Goal: Task Accomplishment & Management: Manage account settings

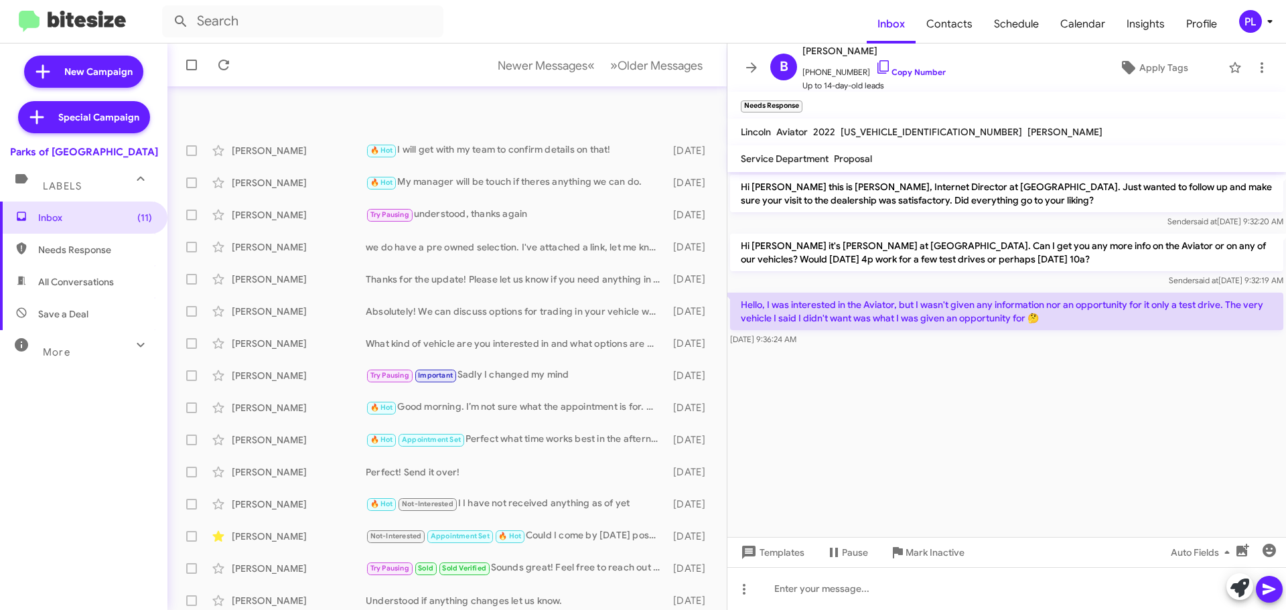
scroll to position [167, 0]
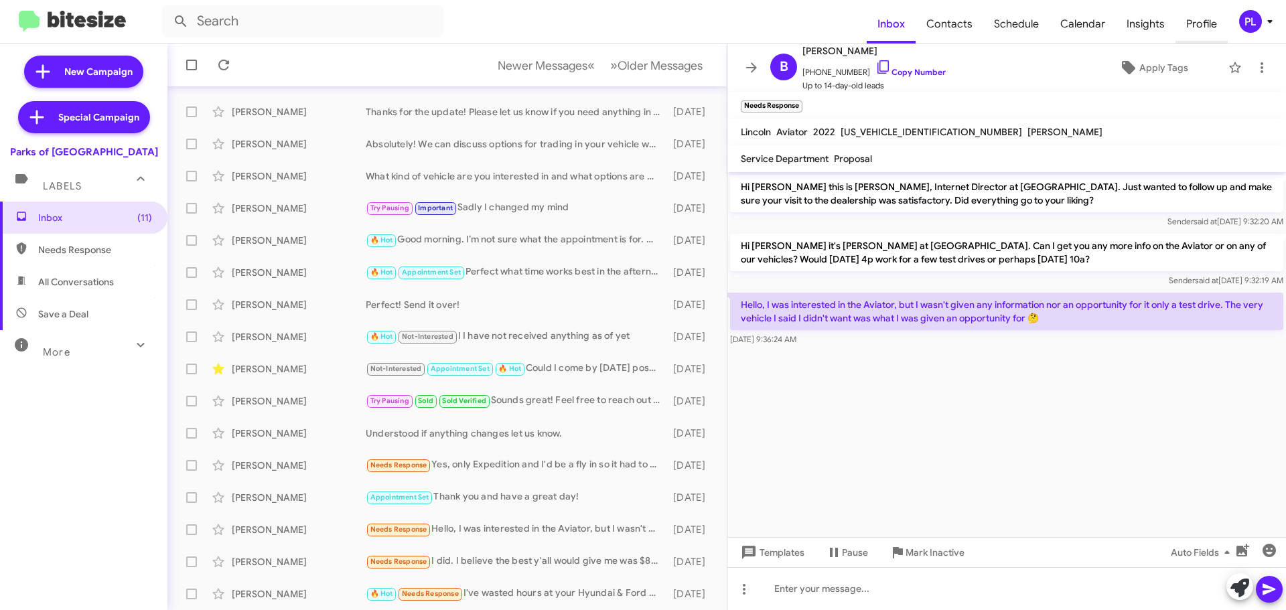
click at [1190, 21] on span "Profile" at bounding box center [1201, 24] width 52 height 39
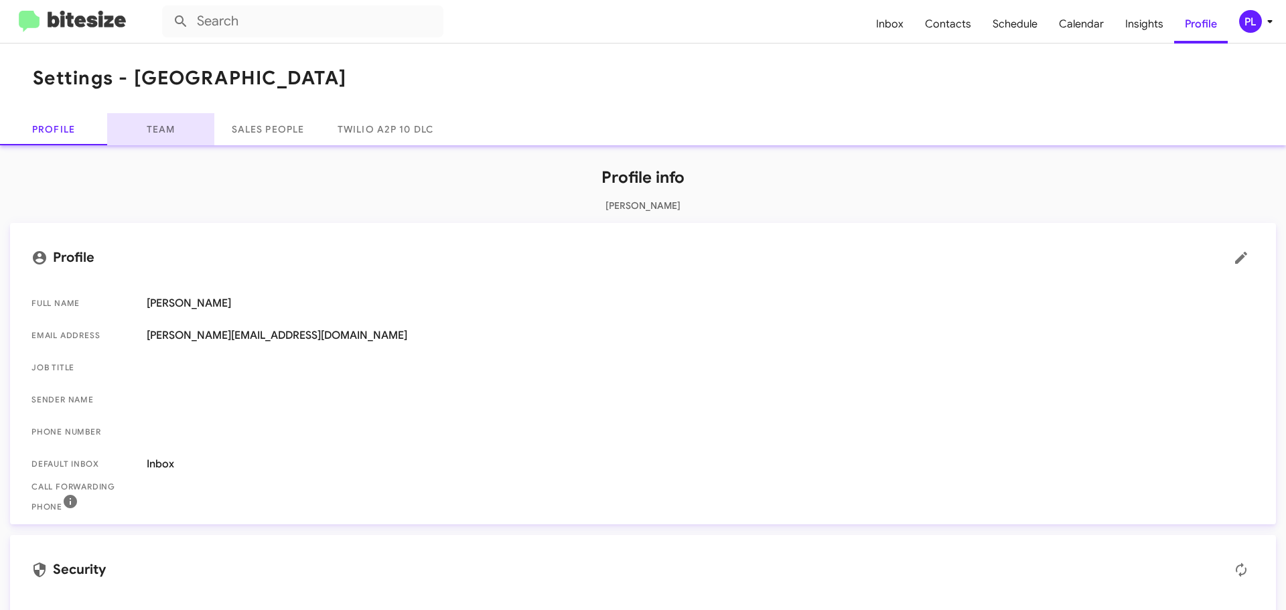
click at [184, 130] on link "Team" at bounding box center [160, 129] width 107 height 32
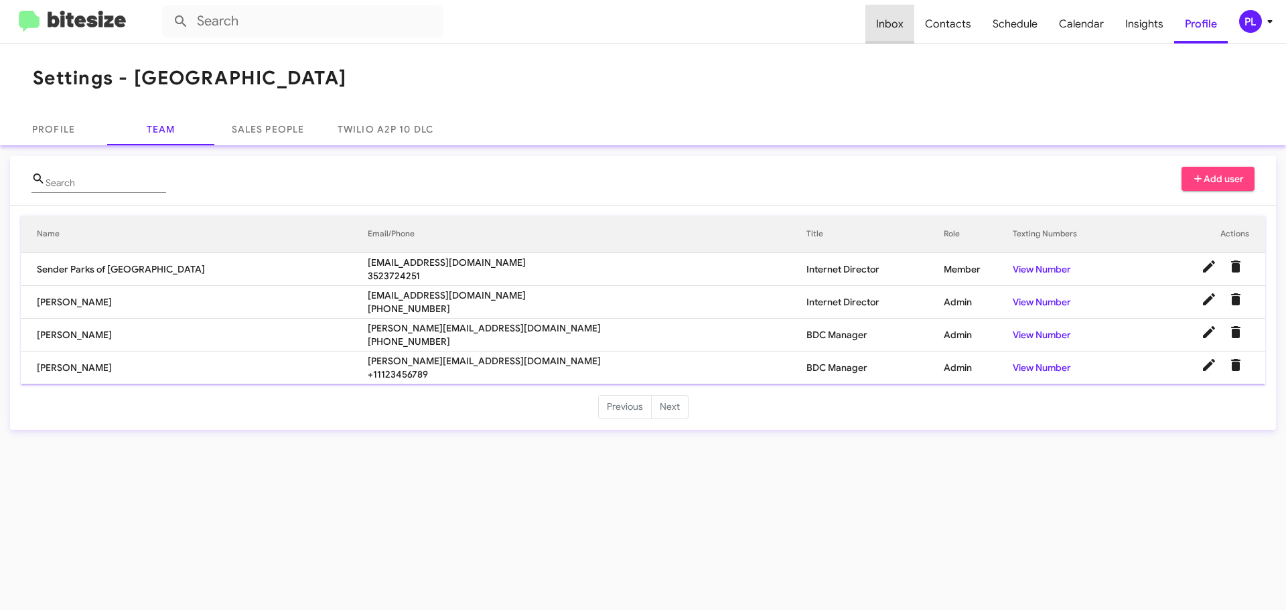
click at [899, 24] on span "Inbox" at bounding box center [889, 24] width 49 height 39
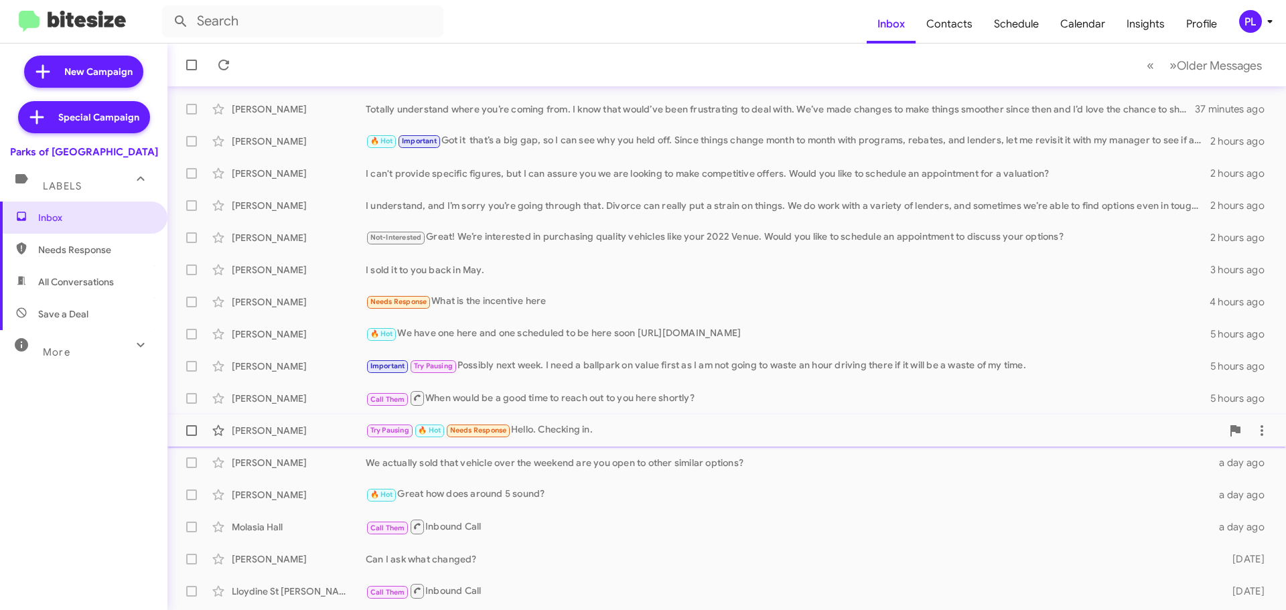
scroll to position [167, 0]
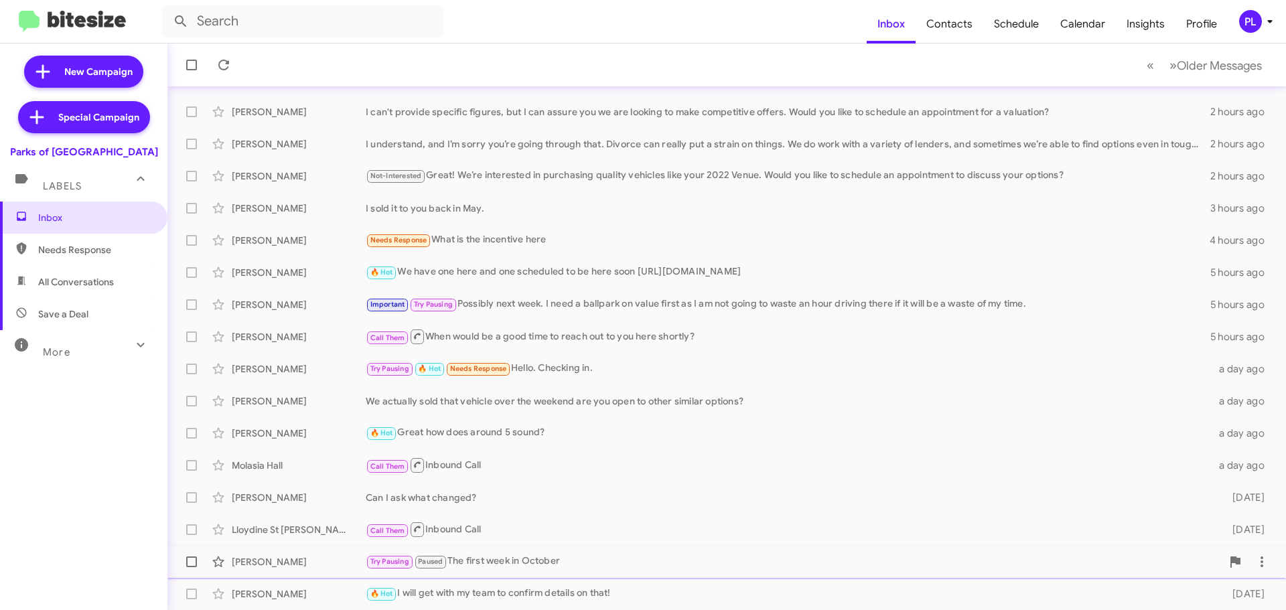
click at [647, 560] on div "Try Pausing Paused The first week in October" at bounding box center [794, 561] width 856 height 15
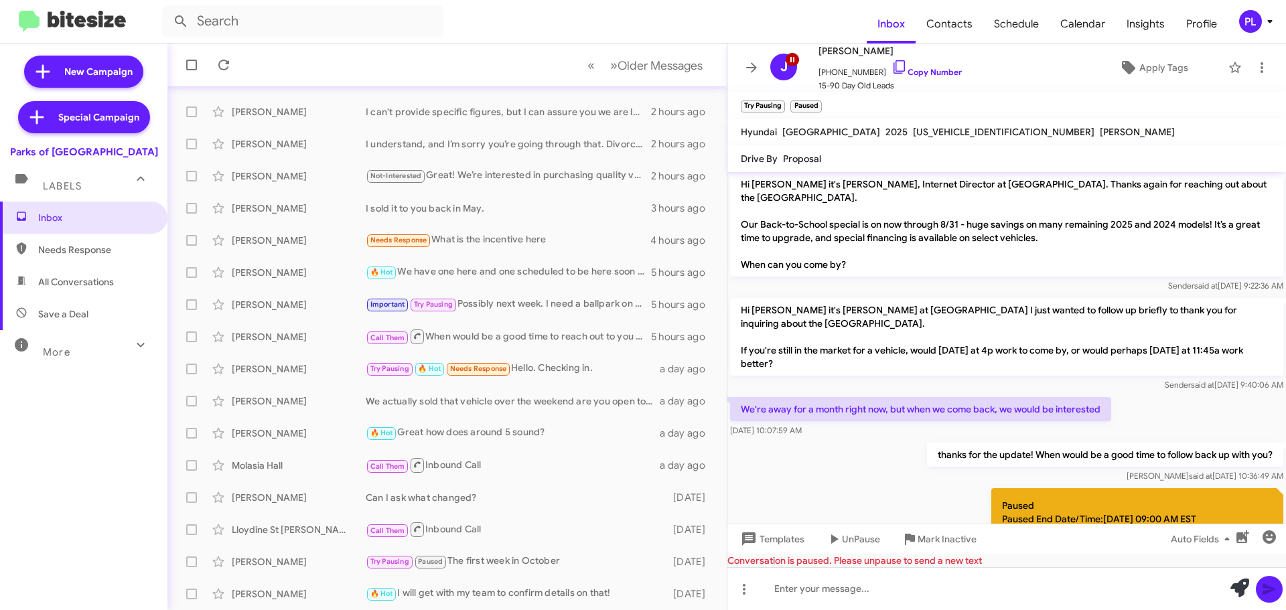
scroll to position [147, 0]
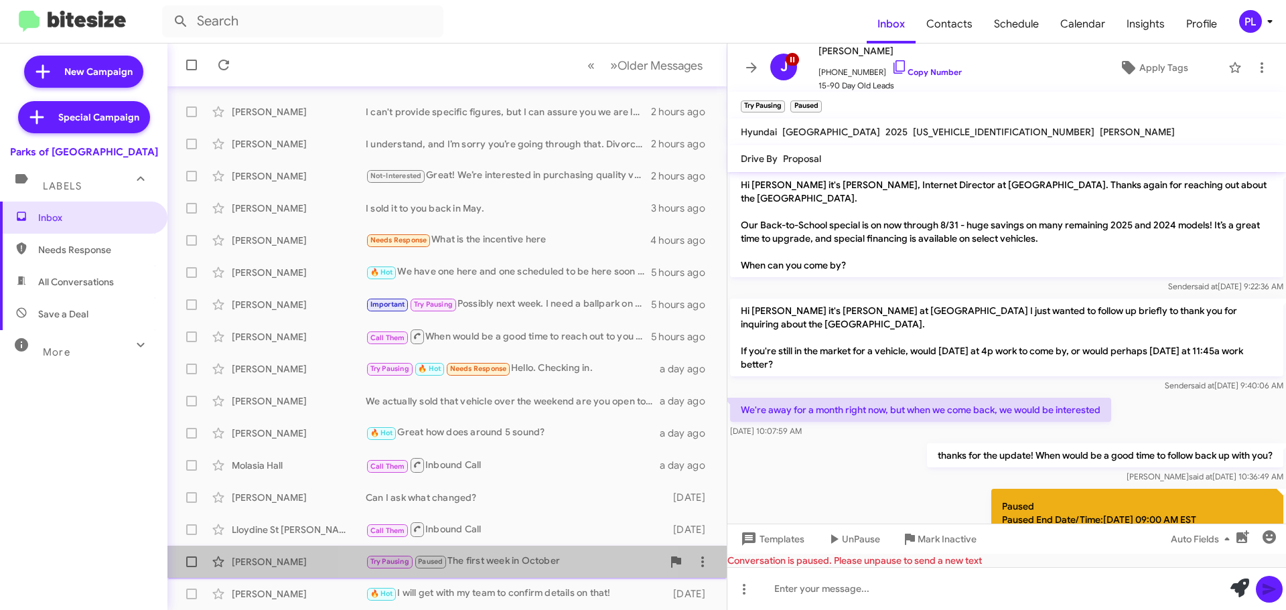
click at [514, 560] on div "Try Pausing Paused The first week in October" at bounding box center [514, 561] width 297 height 15
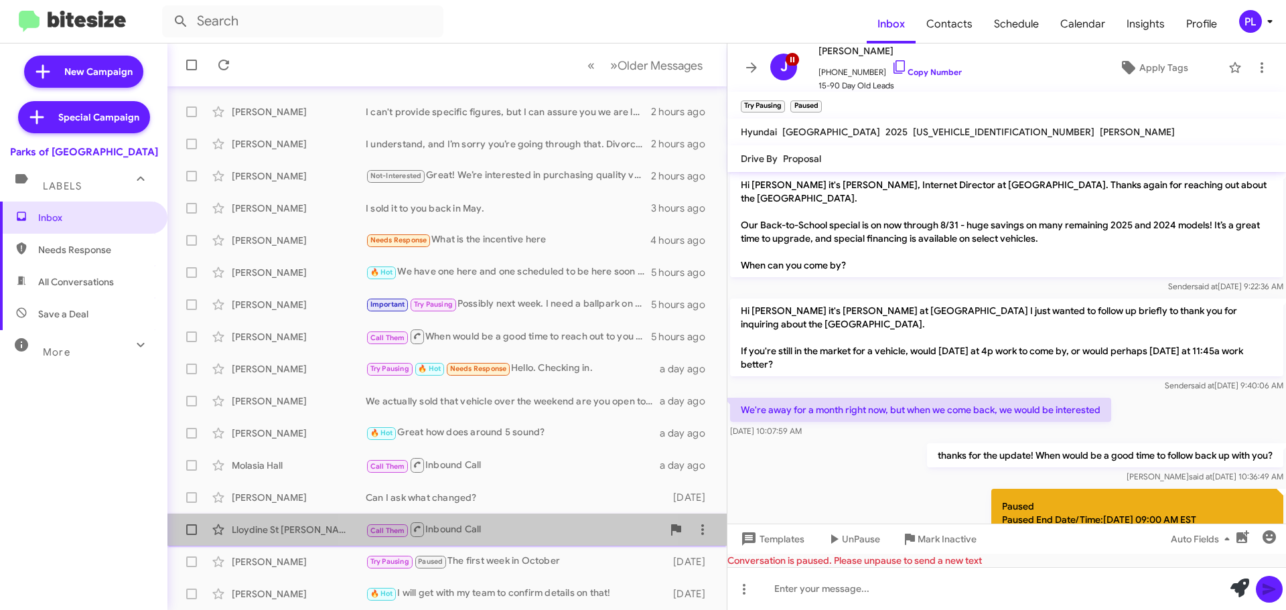
click at [522, 536] on div "Call Them Inbound Call" at bounding box center [514, 529] width 297 height 17
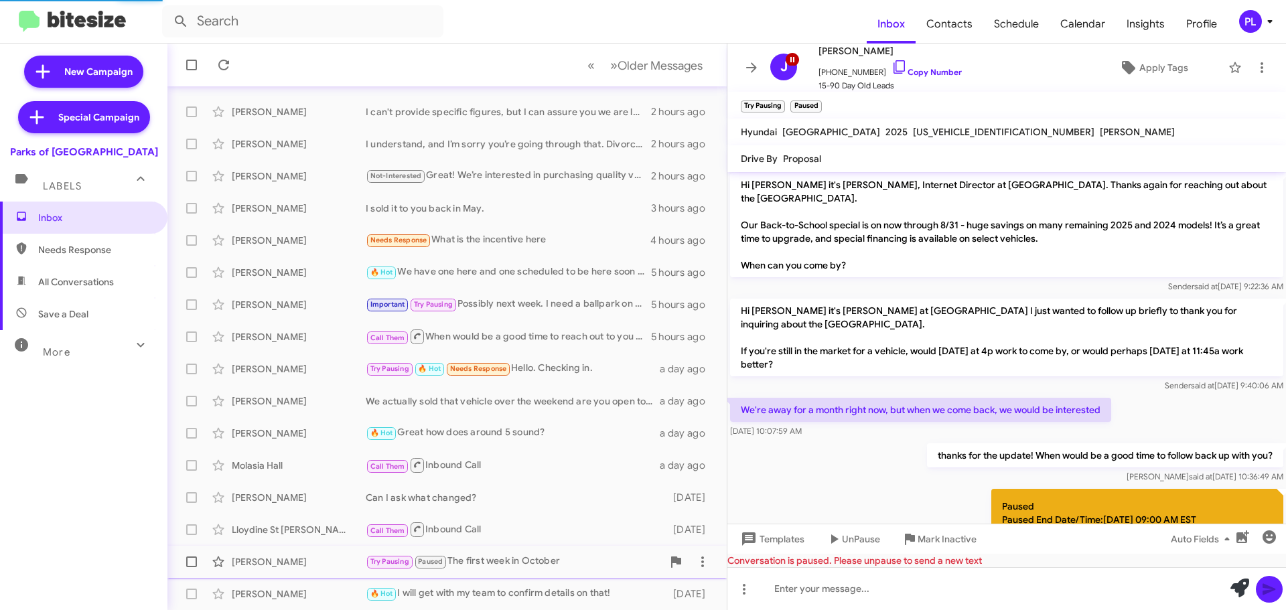
click at [520, 555] on div "Try Pausing Paused The first week in October" at bounding box center [514, 561] width 297 height 15
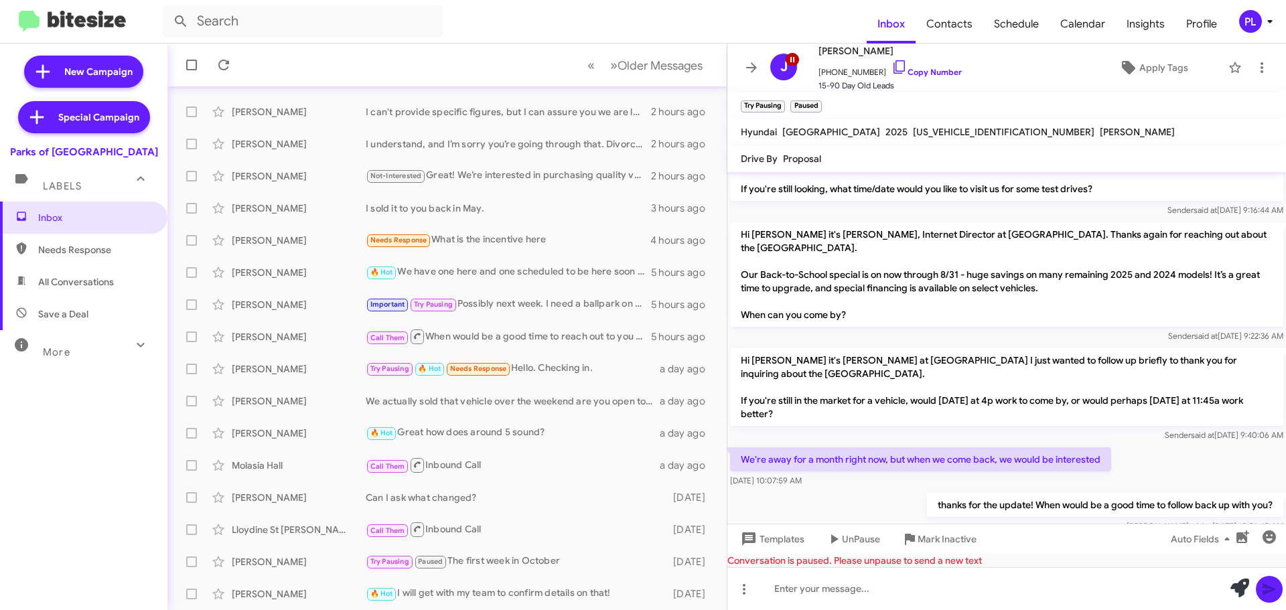
scroll to position [201, 0]
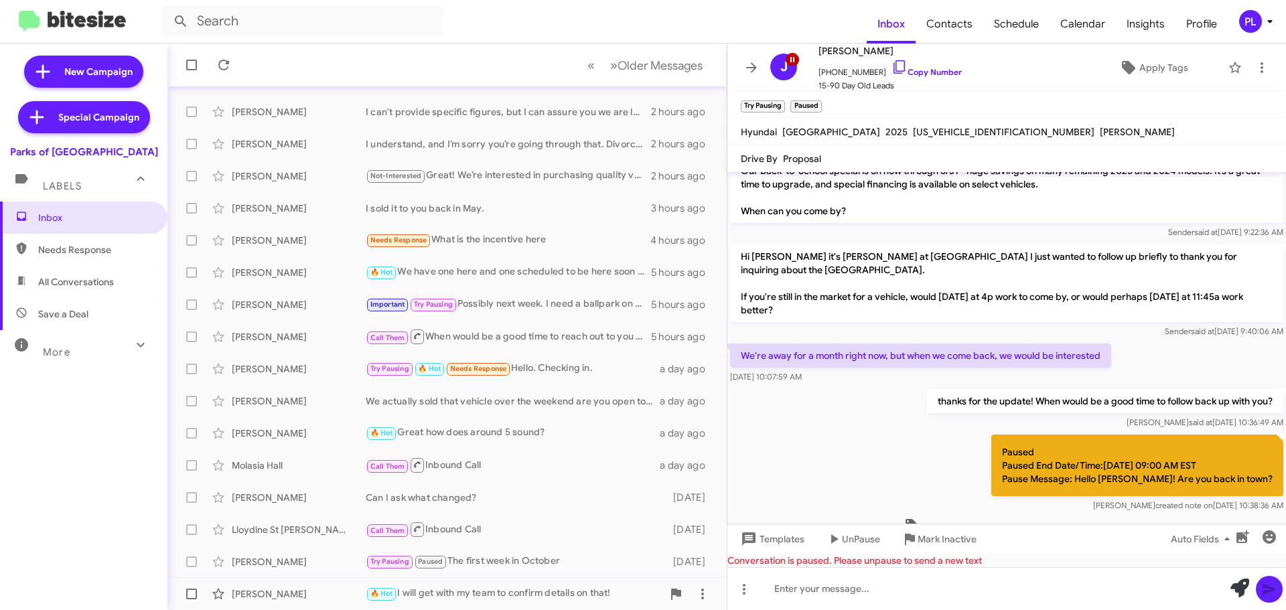
click at [550, 585] on div "[PERSON_NAME] 🔥 Hot I will get with my team to confirm details on that! [DATE]" at bounding box center [447, 594] width 538 height 27
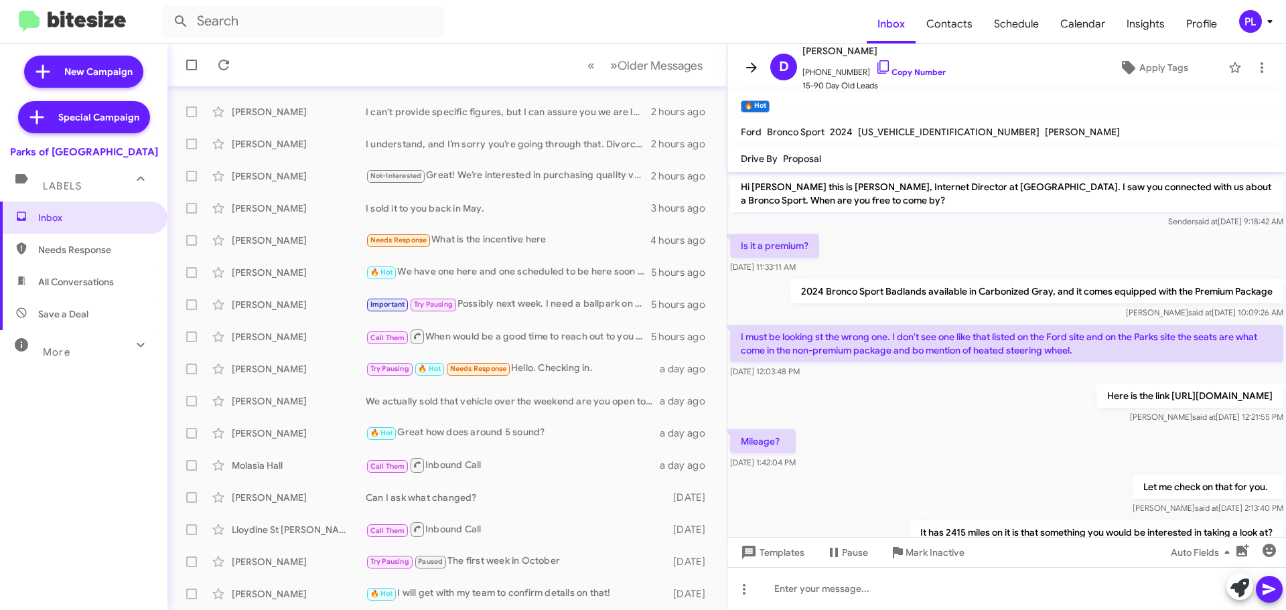
click at [750, 74] on icon at bounding box center [751, 68] width 16 height 16
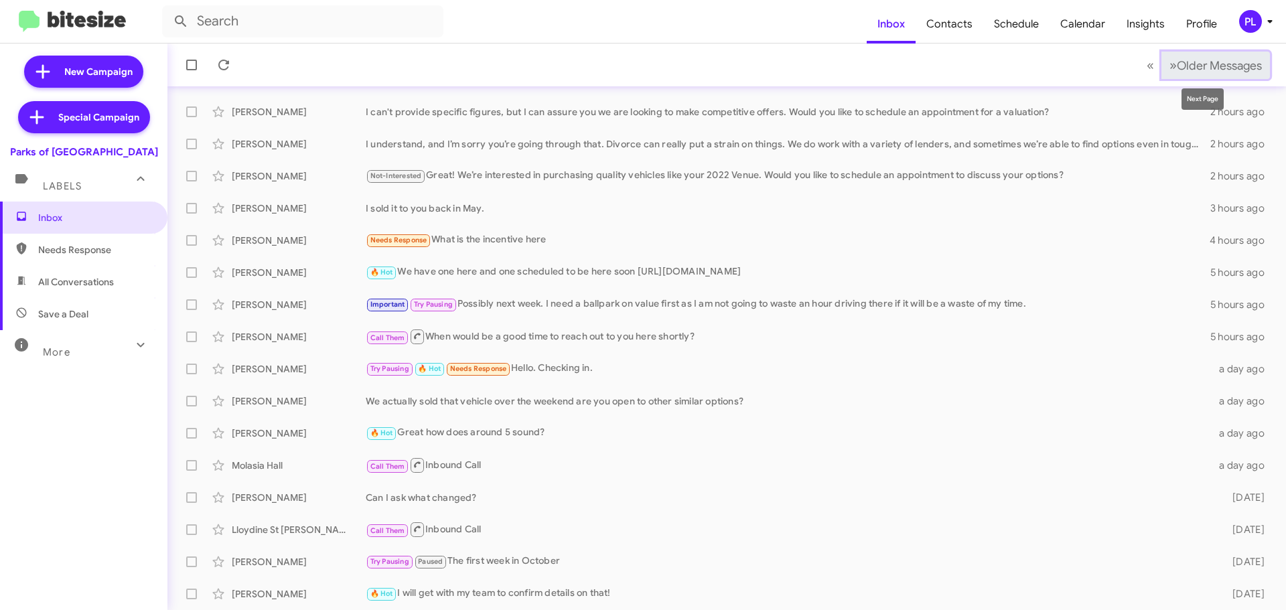
click at [1221, 68] on span "Older Messages" at bounding box center [1218, 65] width 85 height 15
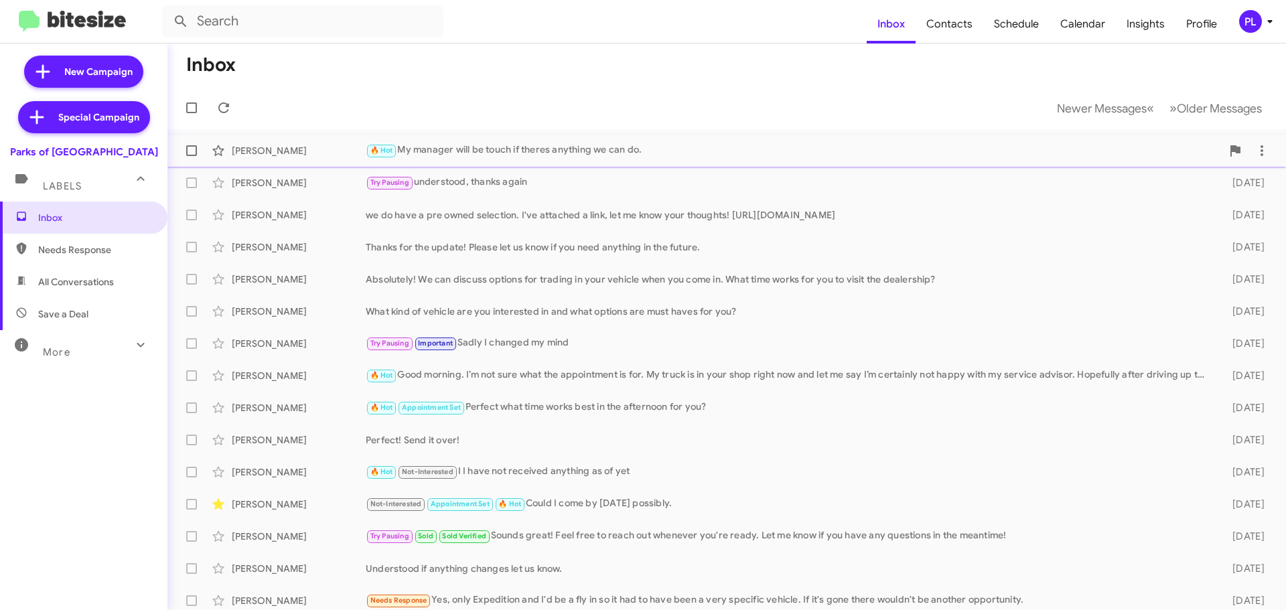
click at [526, 158] on div "🔥 Hot My manager will be touch if theres anything we can do." at bounding box center [794, 150] width 856 height 15
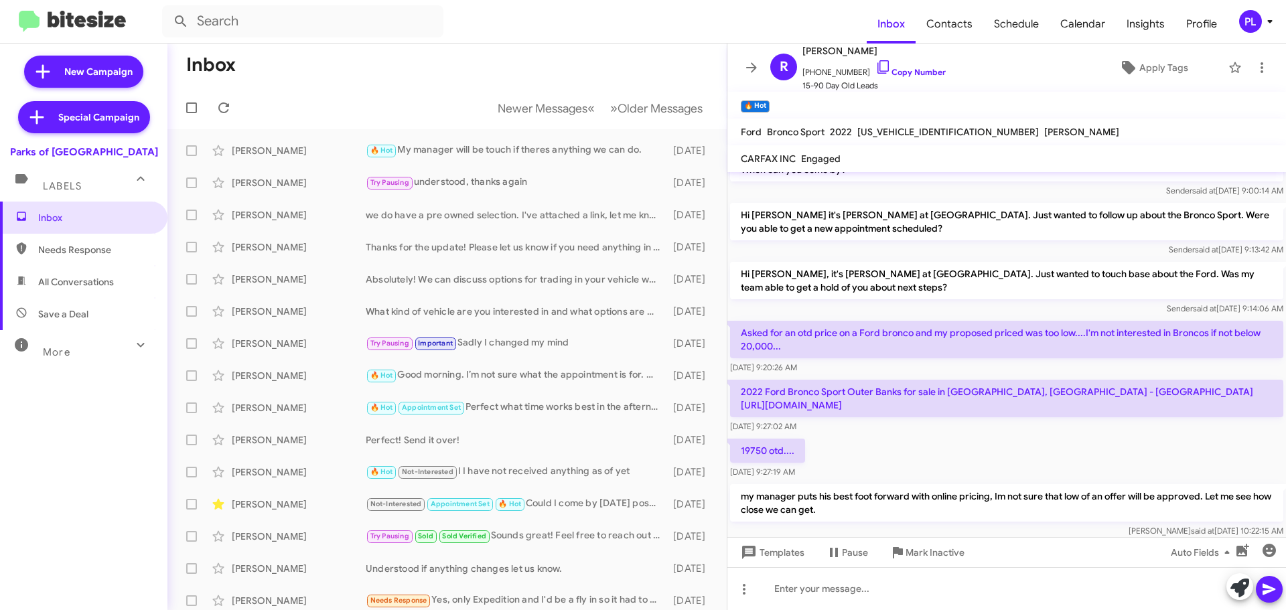
scroll to position [173, 0]
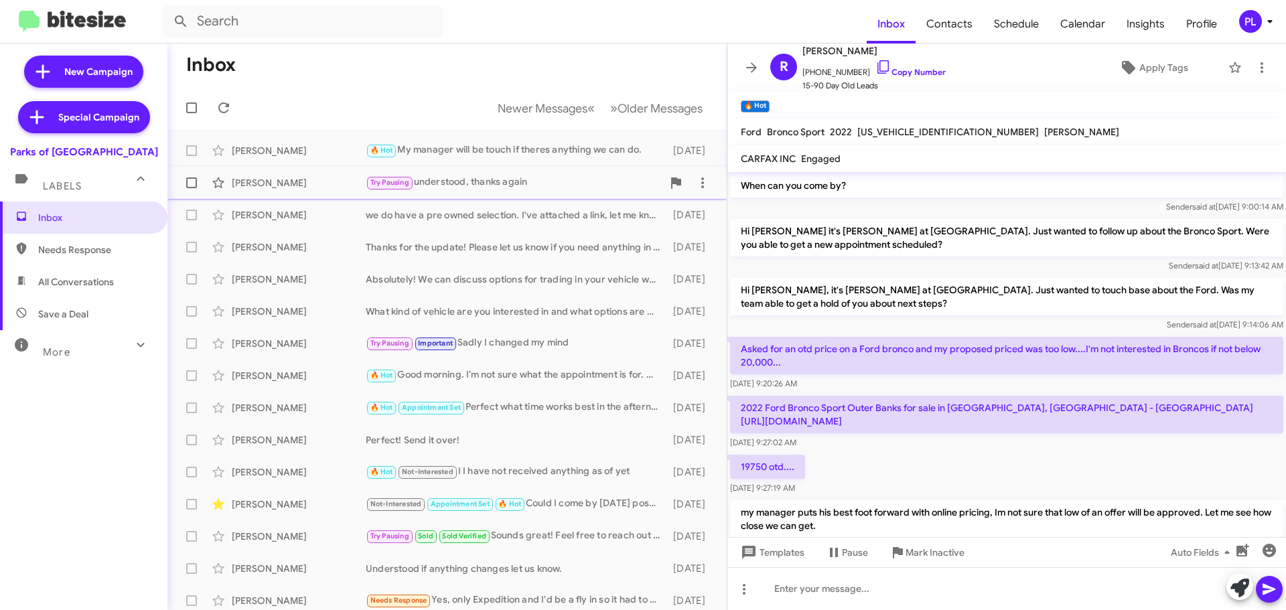
click at [491, 184] on div "Try Pausing understood, thanks again" at bounding box center [514, 182] width 297 height 15
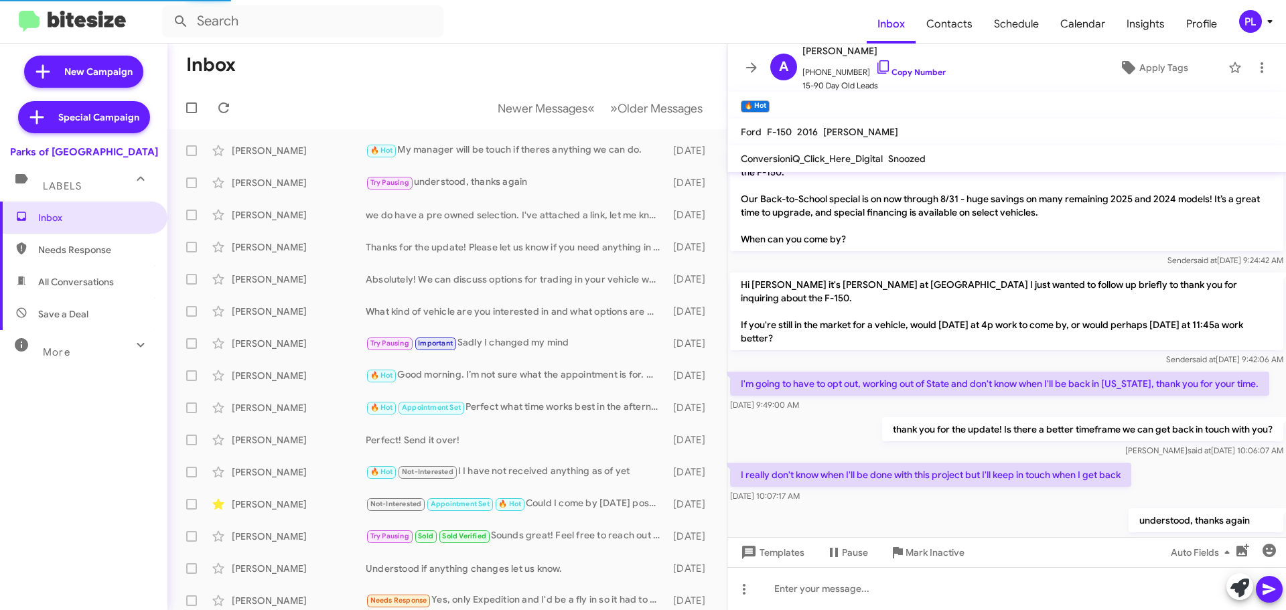
scroll to position [200, 0]
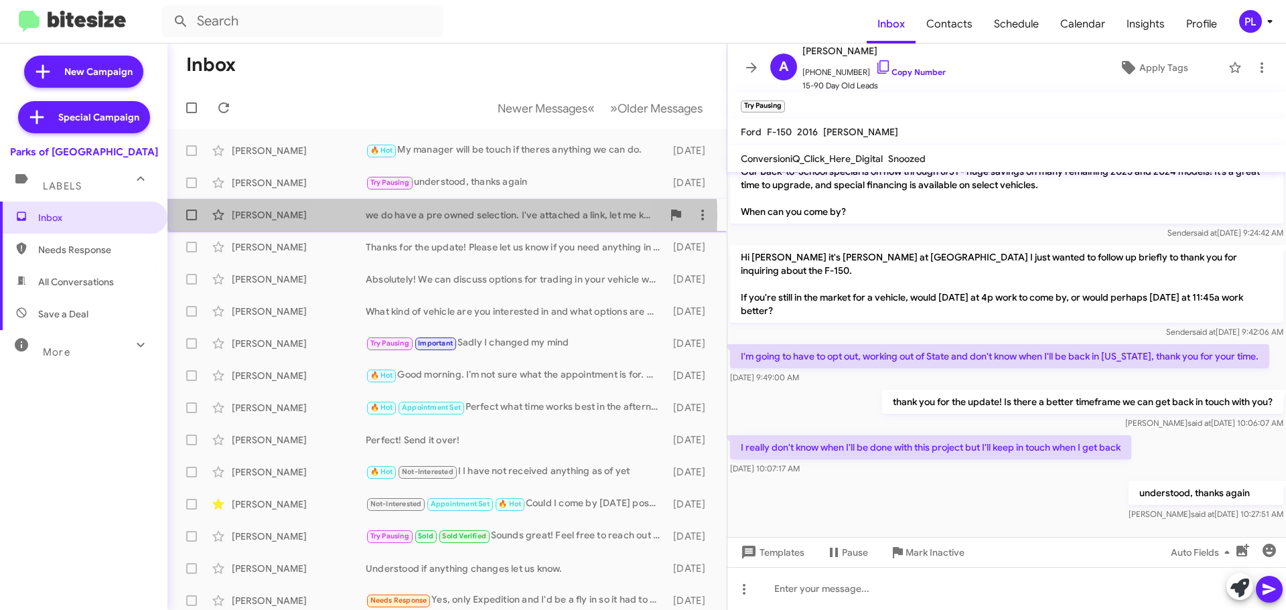
click at [429, 216] on div "we do have a pre owned selection. I've attached a link, let me know your though…" at bounding box center [514, 214] width 297 height 13
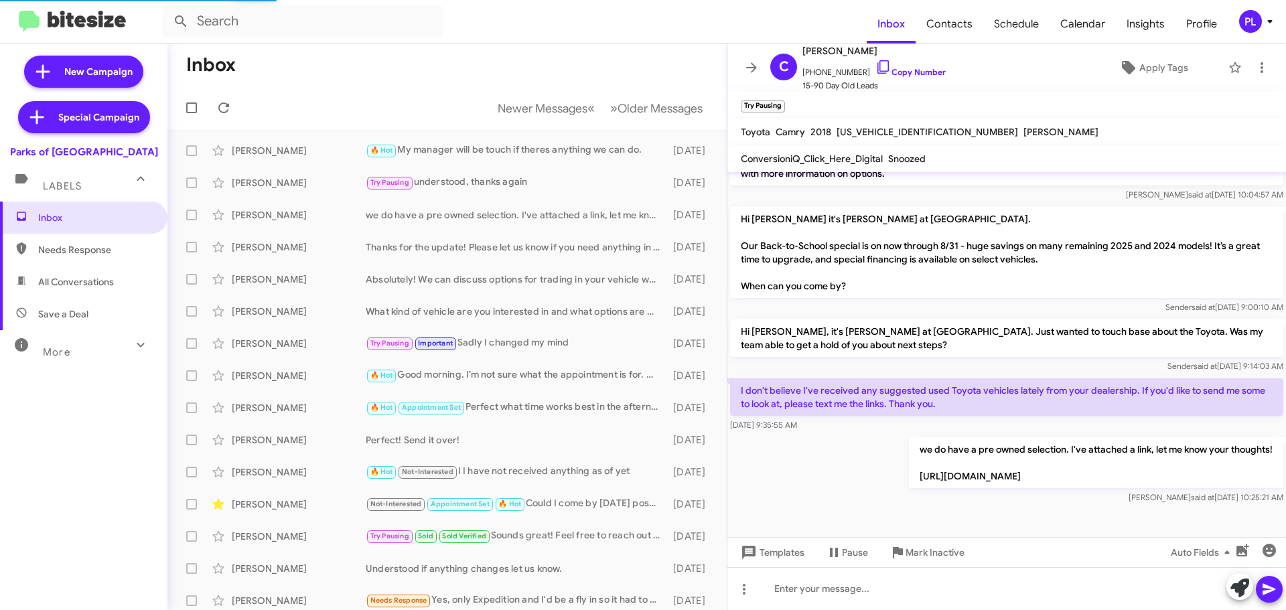
scroll to position [236, 0]
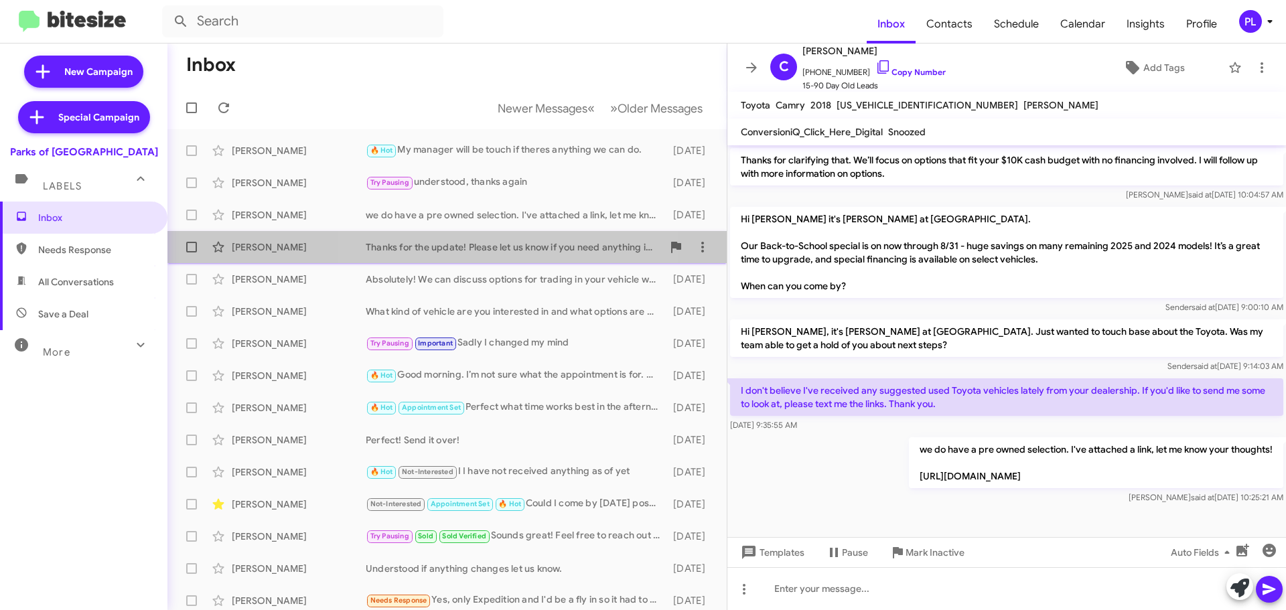
click at [500, 241] on div "Thanks for the update! Please let us know if you need anything in the future." at bounding box center [514, 246] width 297 height 13
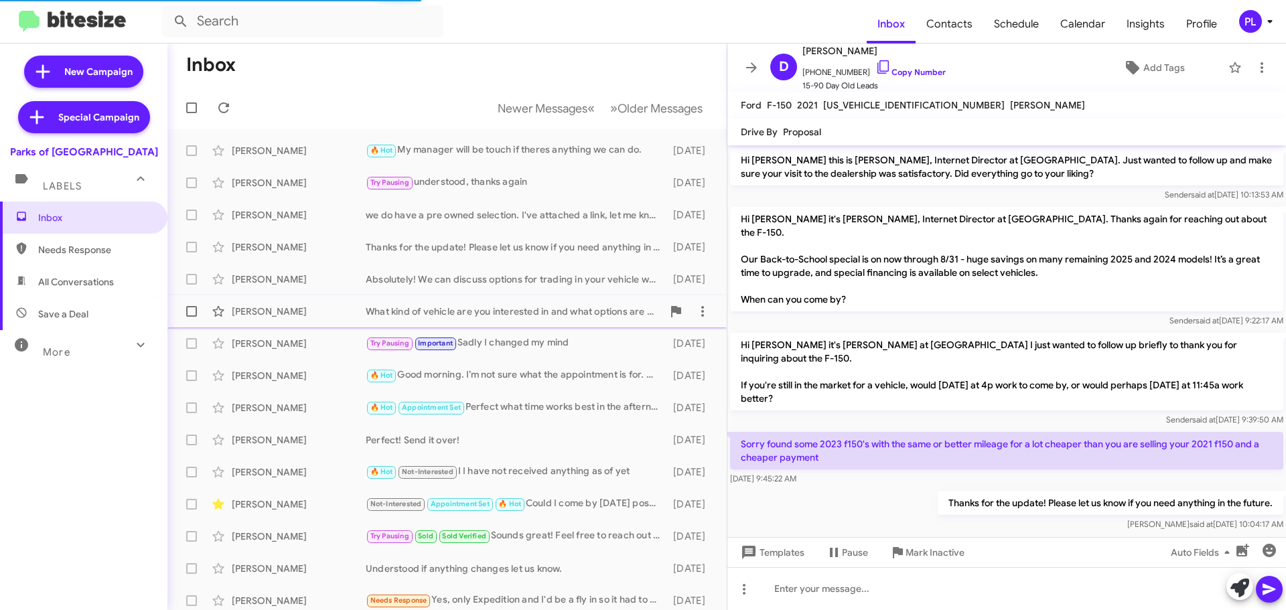
click at [530, 307] on div "What kind of vehicle are you interested in and what options are must haves for …" at bounding box center [514, 311] width 297 height 13
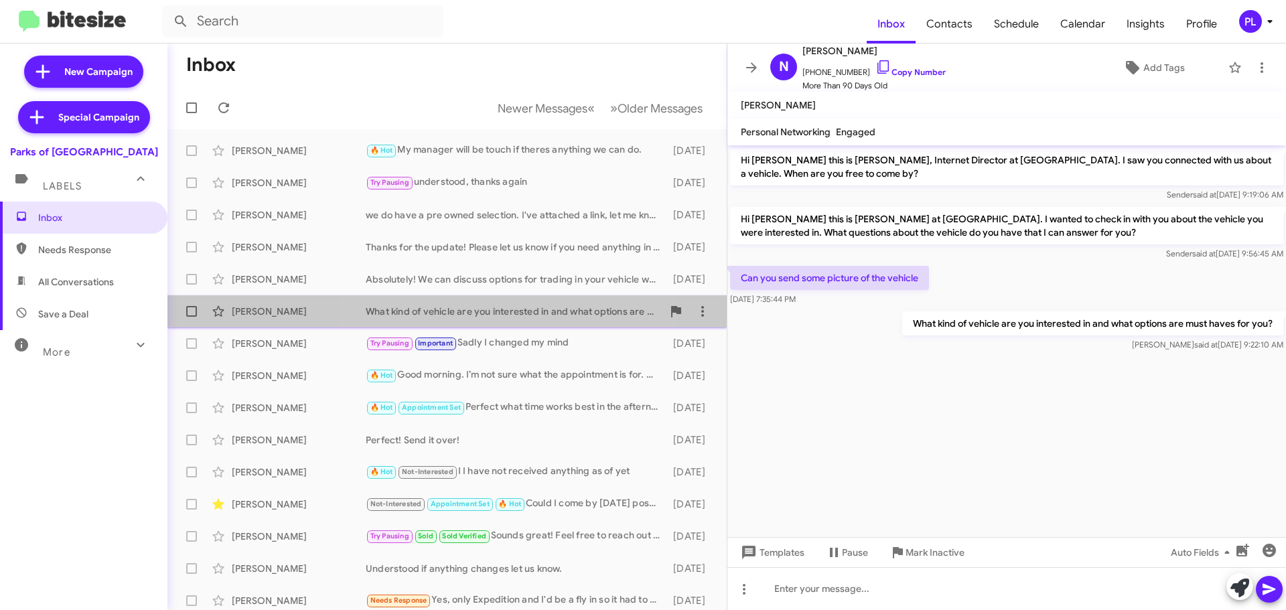
click at [506, 307] on div "What kind of vehicle are you interested in and what options are must haves for …" at bounding box center [514, 311] width 297 height 13
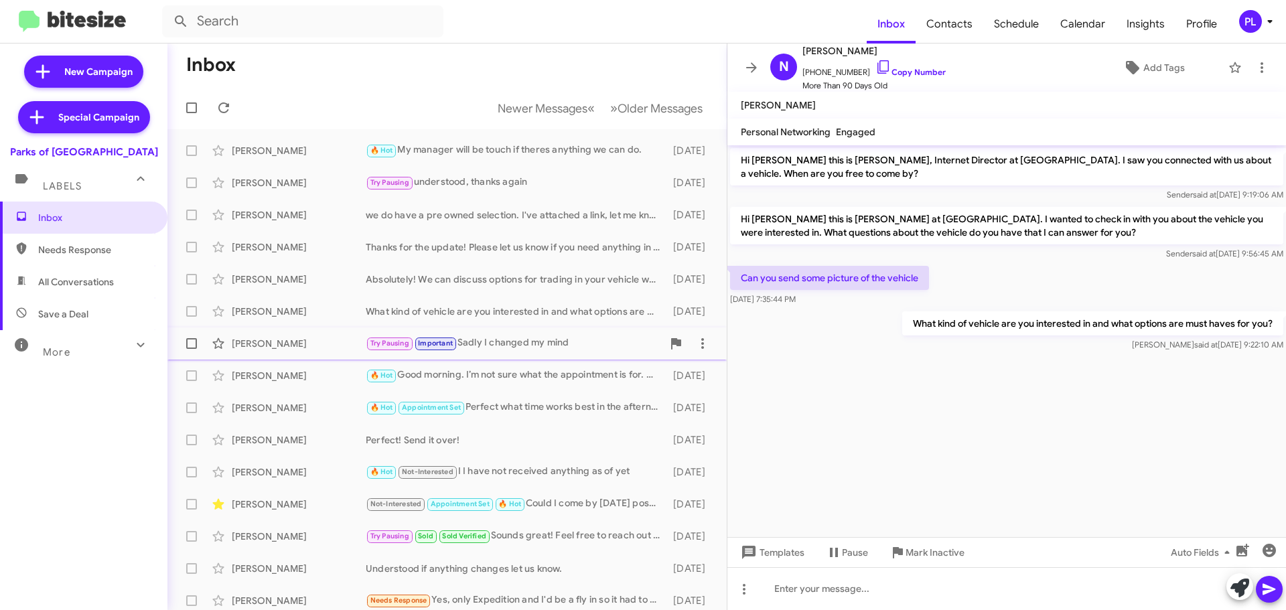
click at [561, 336] on div "Try Pausing Important Sadly I changed my mind" at bounding box center [514, 342] width 297 height 15
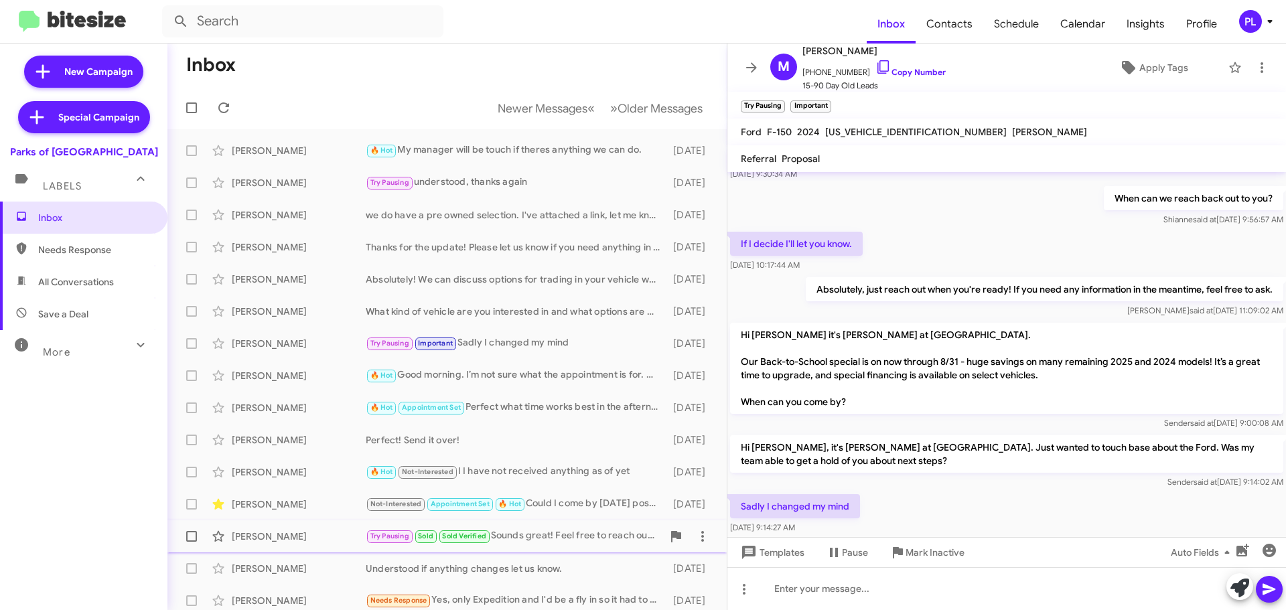
click at [542, 541] on div "Try Pausing Sold Sold Verified Sounds great! Feel free to reach out whenever yo…" at bounding box center [514, 535] width 297 height 15
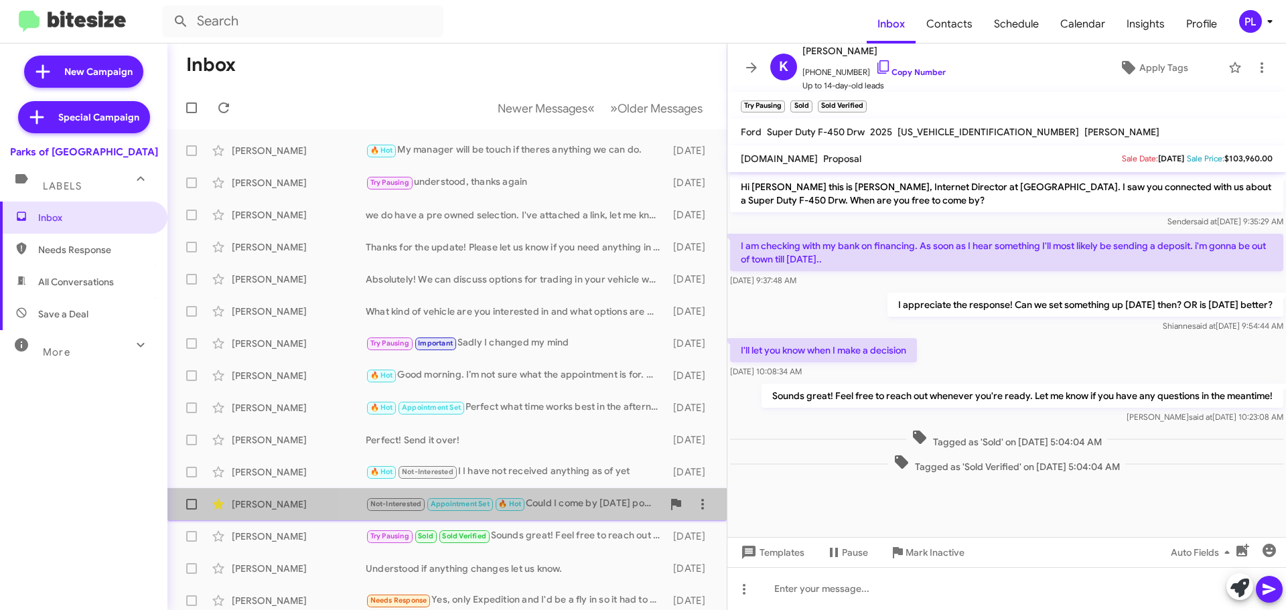
click at [581, 507] on div "Not-Interested Appointment Set 🔥 Hot Could I come by [DATE] possibly." at bounding box center [514, 503] width 297 height 15
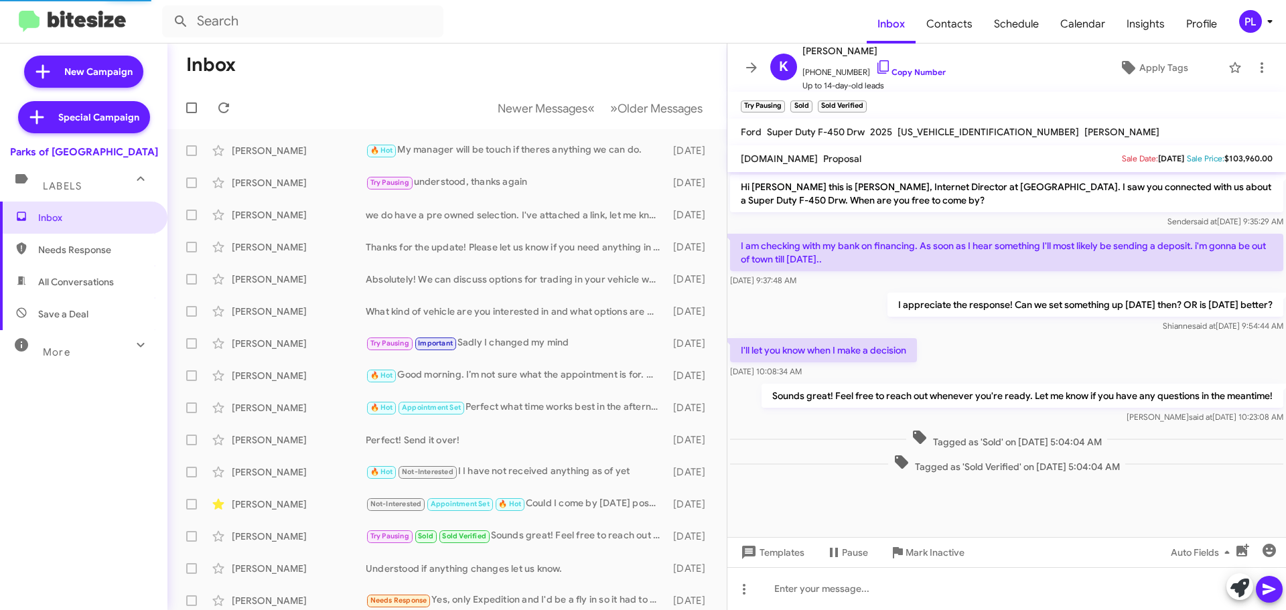
scroll to position [465, 0]
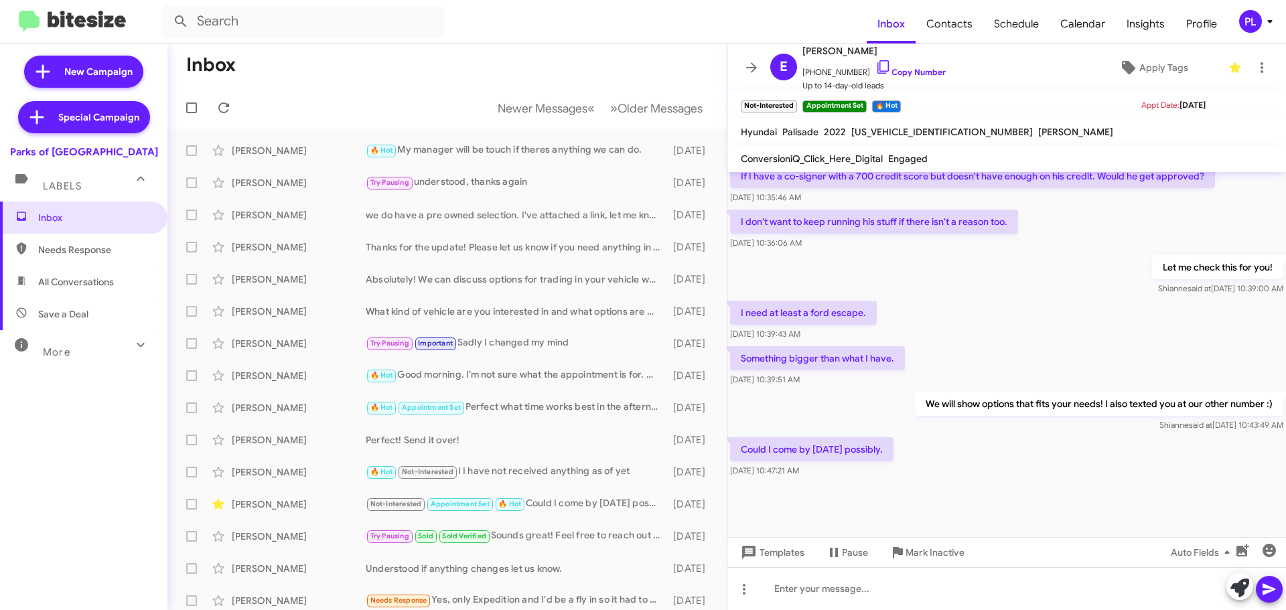
click at [1271, 23] on icon at bounding box center [1269, 21] width 16 height 16
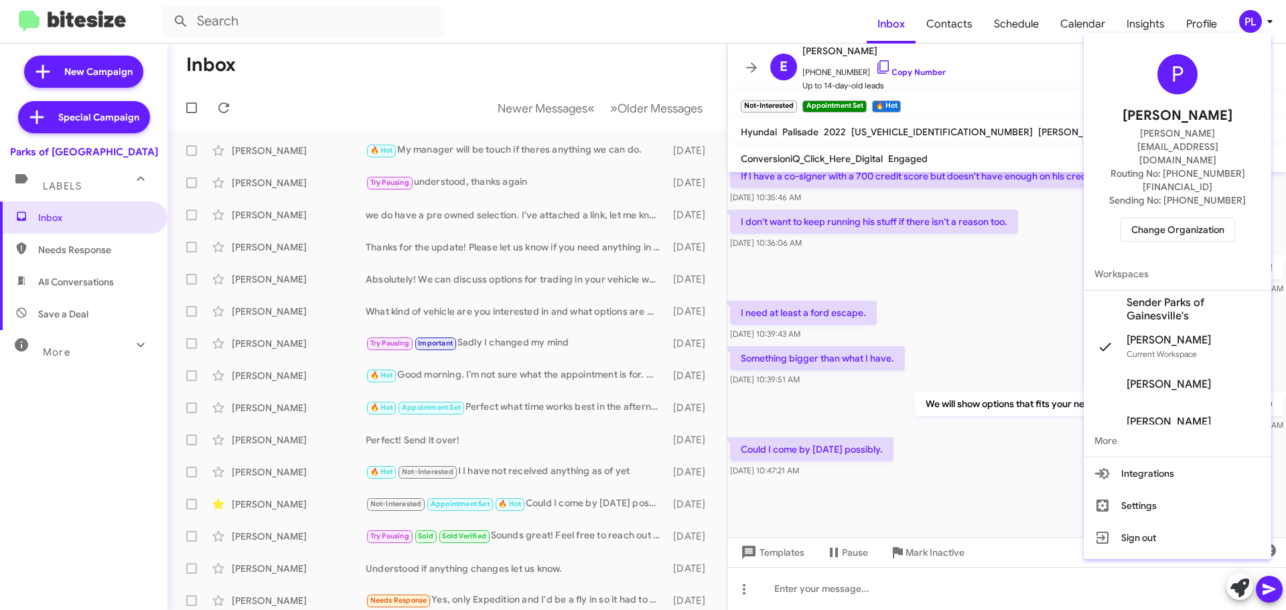
click at [1167, 218] on span "Change Organization" at bounding box center [1177, 229] width 93 height 23
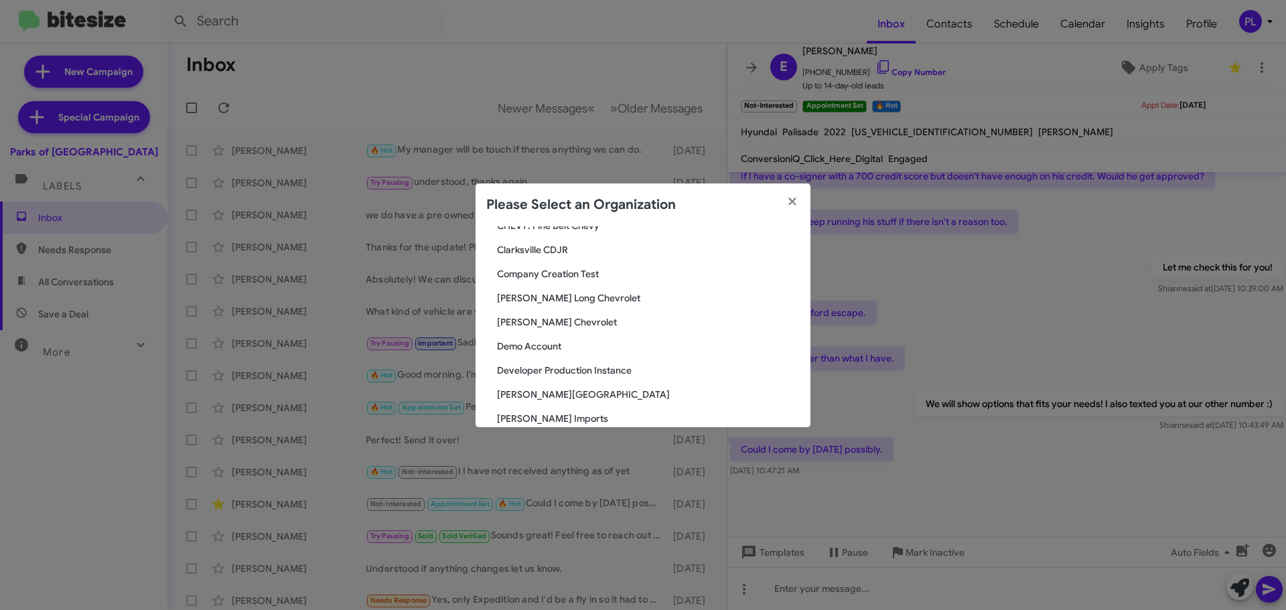
scroll to position [603, 0]
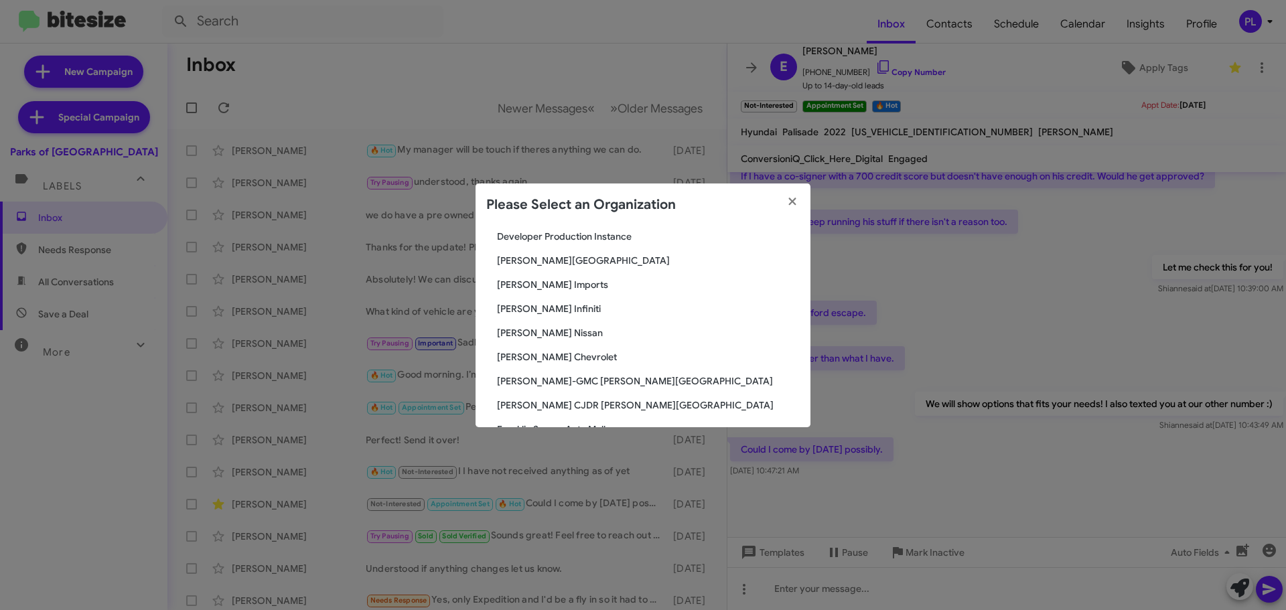
click at [549, 331] on span "[PERSON_NAME] Nissan" at bounding box center [648, 332] width 303 height 13
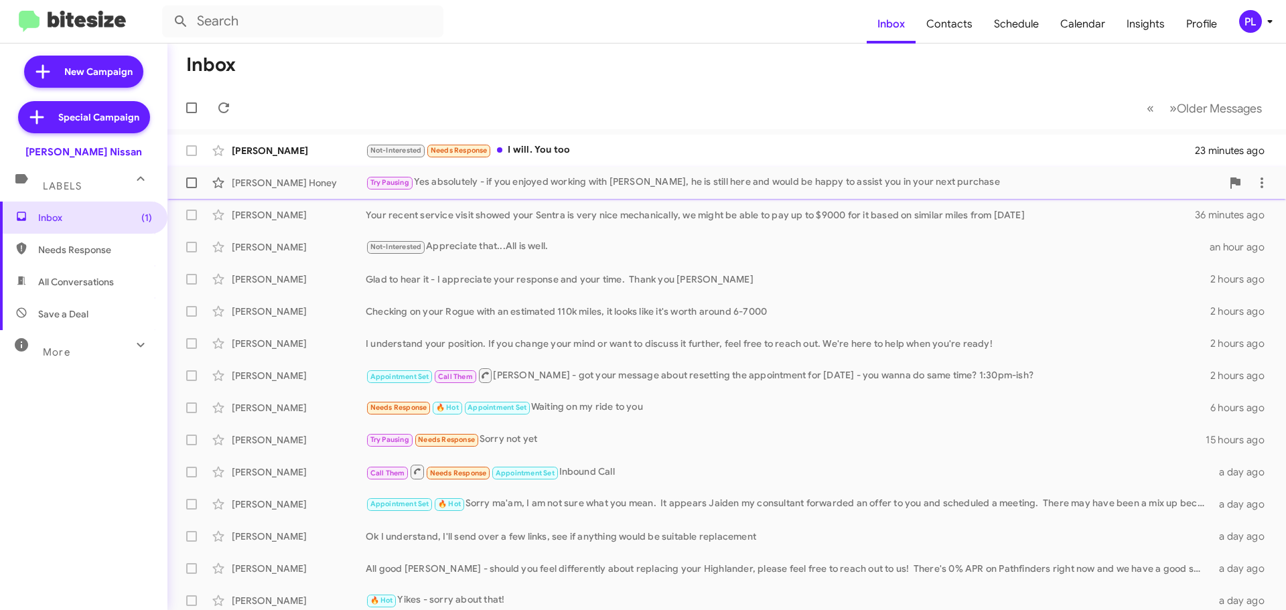
click at [591, 185] on div "Try Pausing Yes absolutely - if you enjoyed working with [PERSON_NAME], he is s…" at bounding box center [794, 182] width 856 height 15
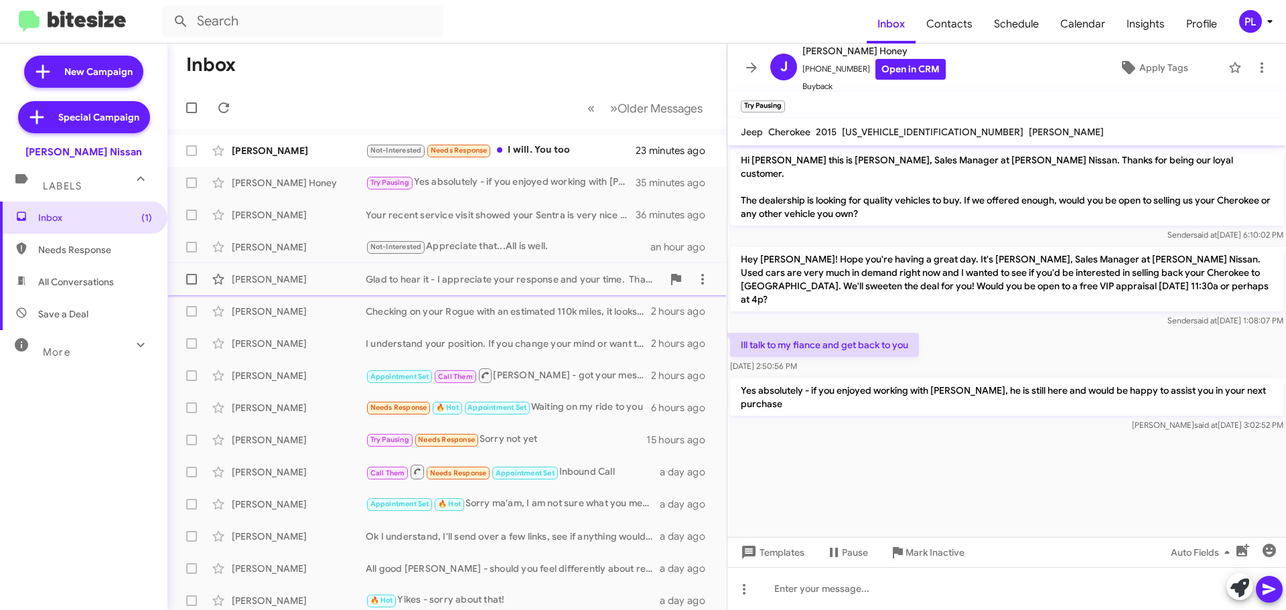
click at [477, 279] on div "Glad to hear it - I appreciate your response and your time. Thank you [PERSON_N…" at bounding box center [514, 279] width 297 height 13
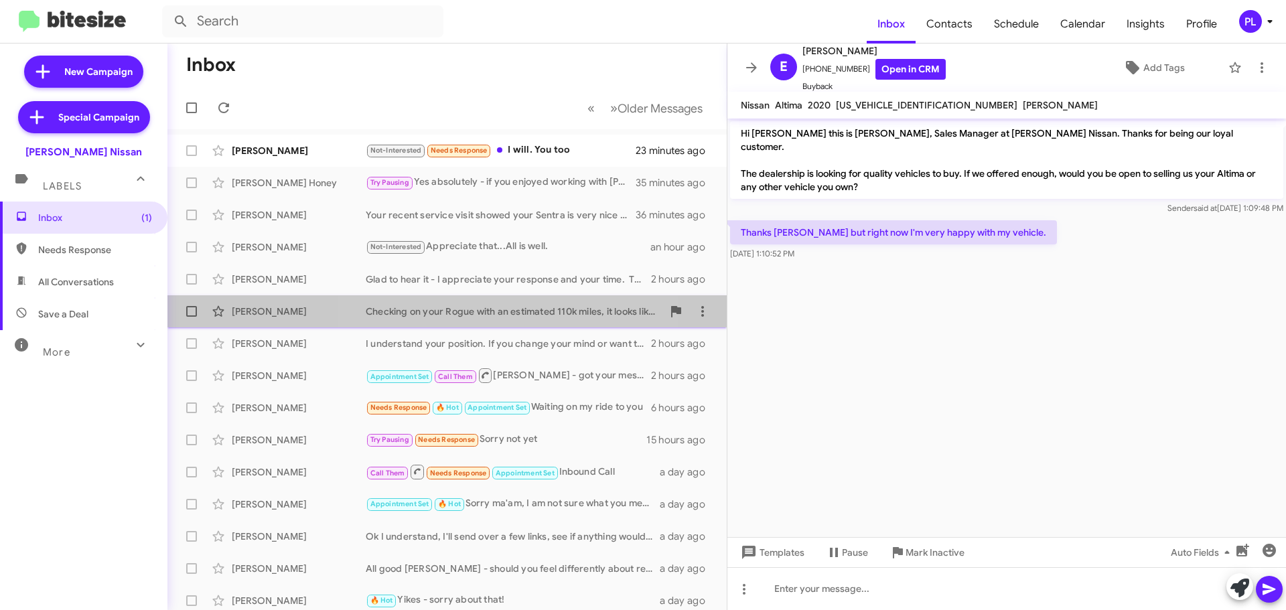
click at [477, 315] on div "Checking on your Rogue with an estimated 110k miles, it looks like it's worth a…" at bounding box center [514, 311] width 297 height 13
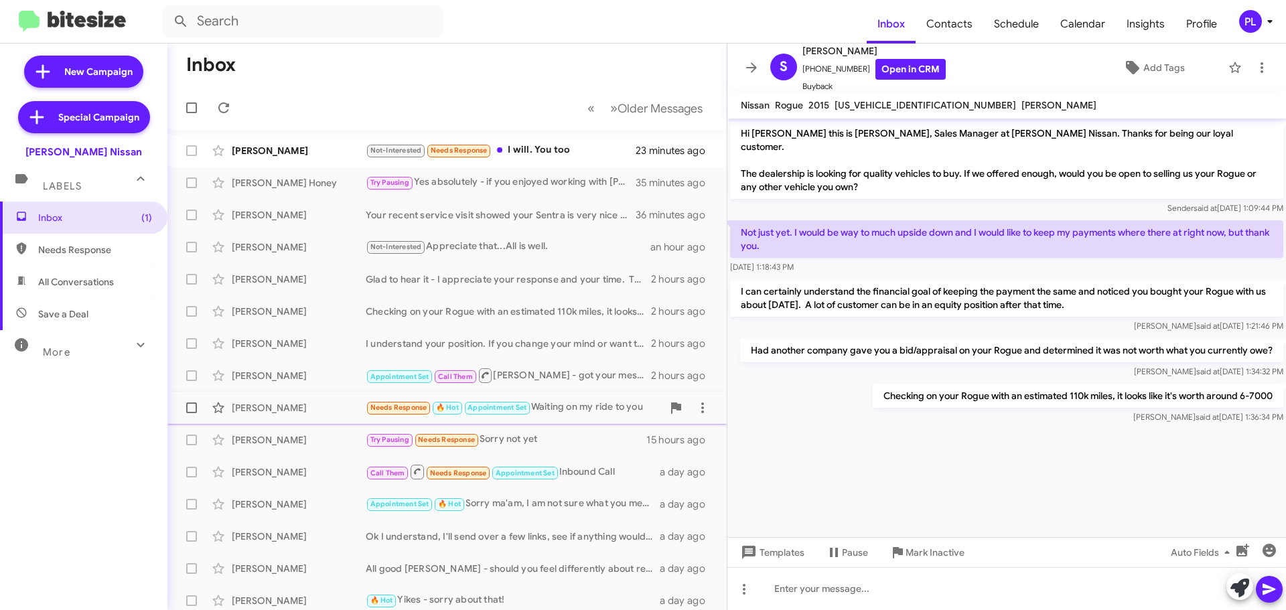
click at [555, 407] on div "Needs Response 🔥 Hot Appointment Set Waiting on my ride to you" at bounding box center [514, 407] width 297 height 15
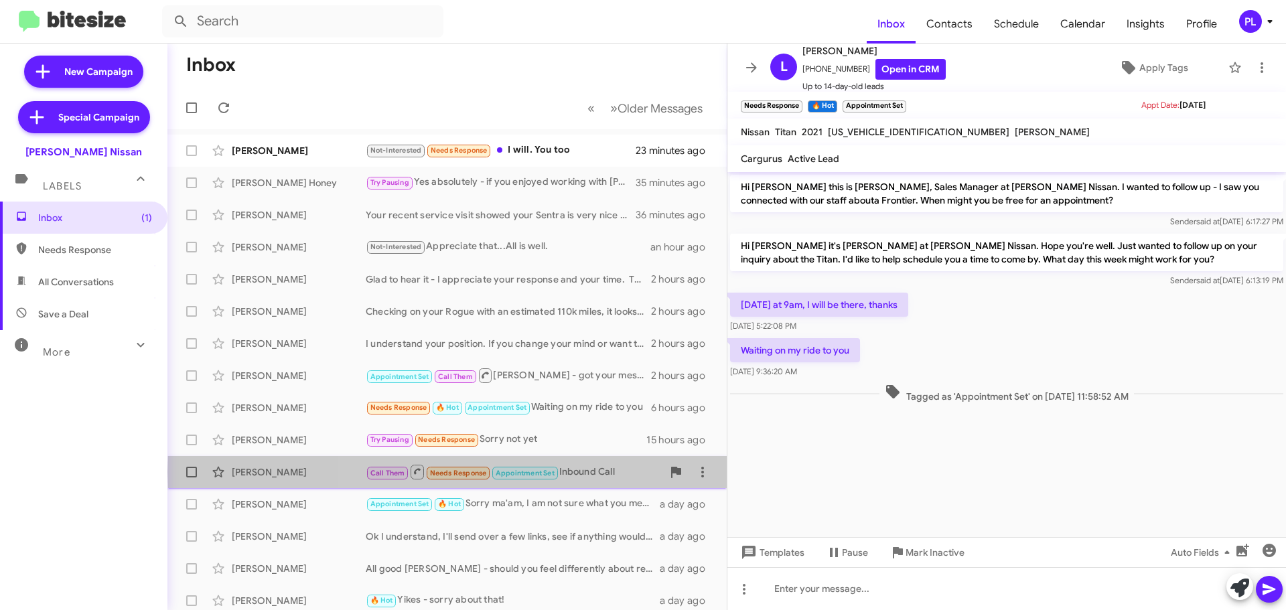
click at [587, 472] on div "Call Them Needs Response Appointment Set Inbound Call" at bounding box center [514, 471] width 297 height 17
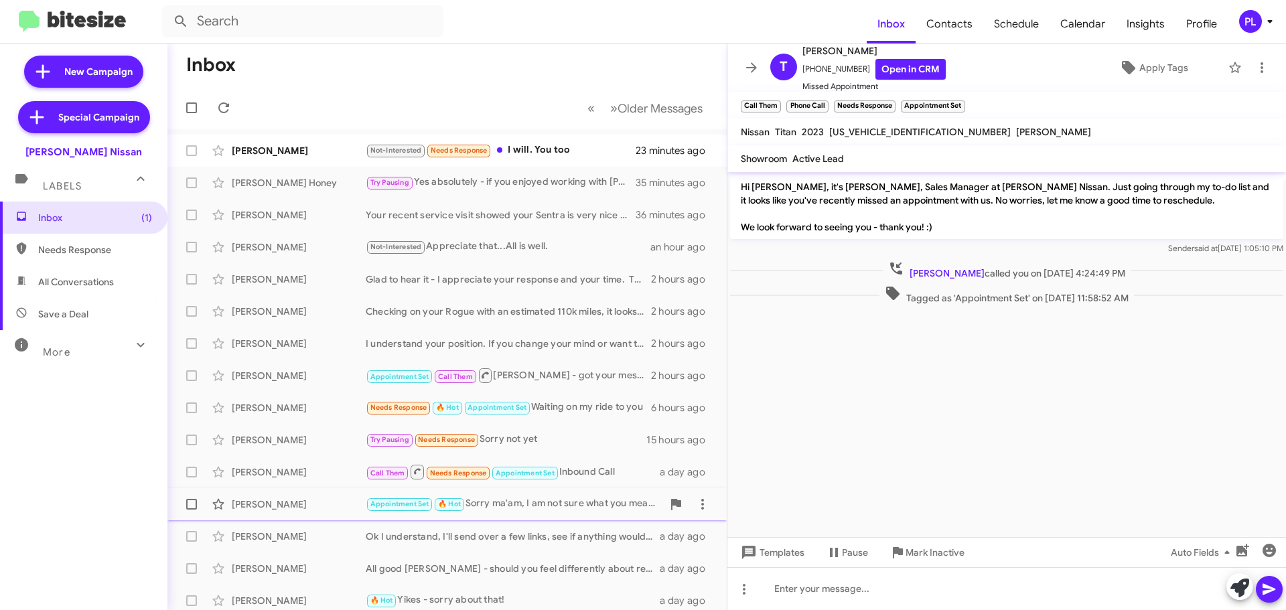
click at [536, 502] on div "Appointment Set 🔥 Hot Sorry ma'am, I am not sure what you mean. It appears Jaid…" at bounding box center [514, 503] width 297 height 15
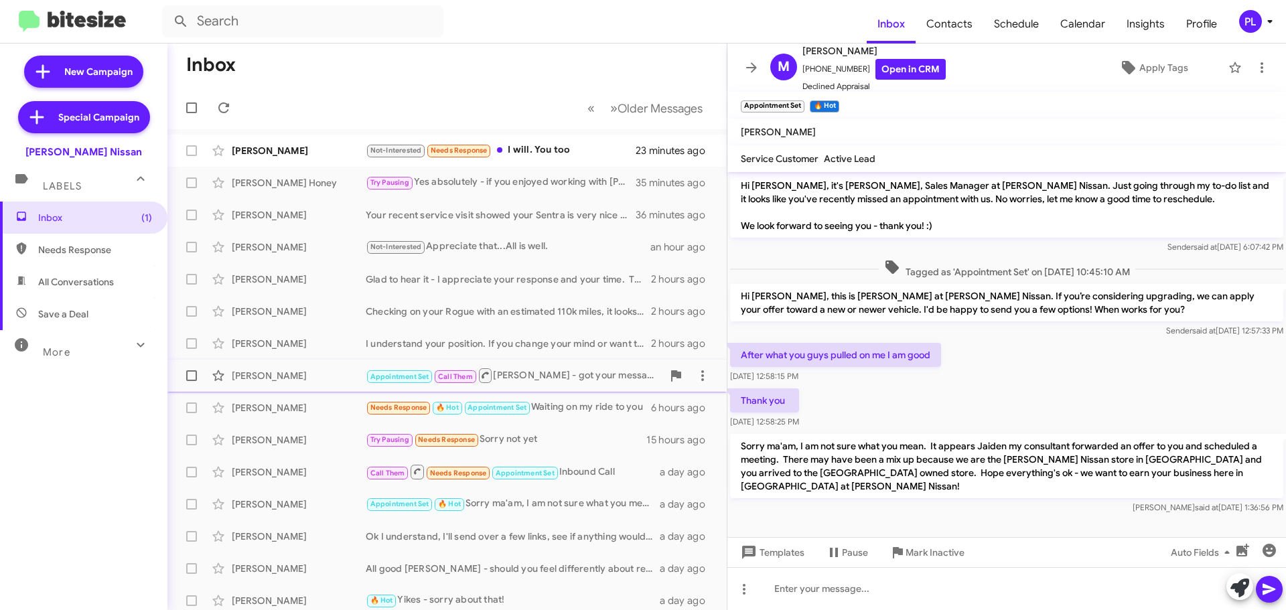
scroll to position [67, 0]
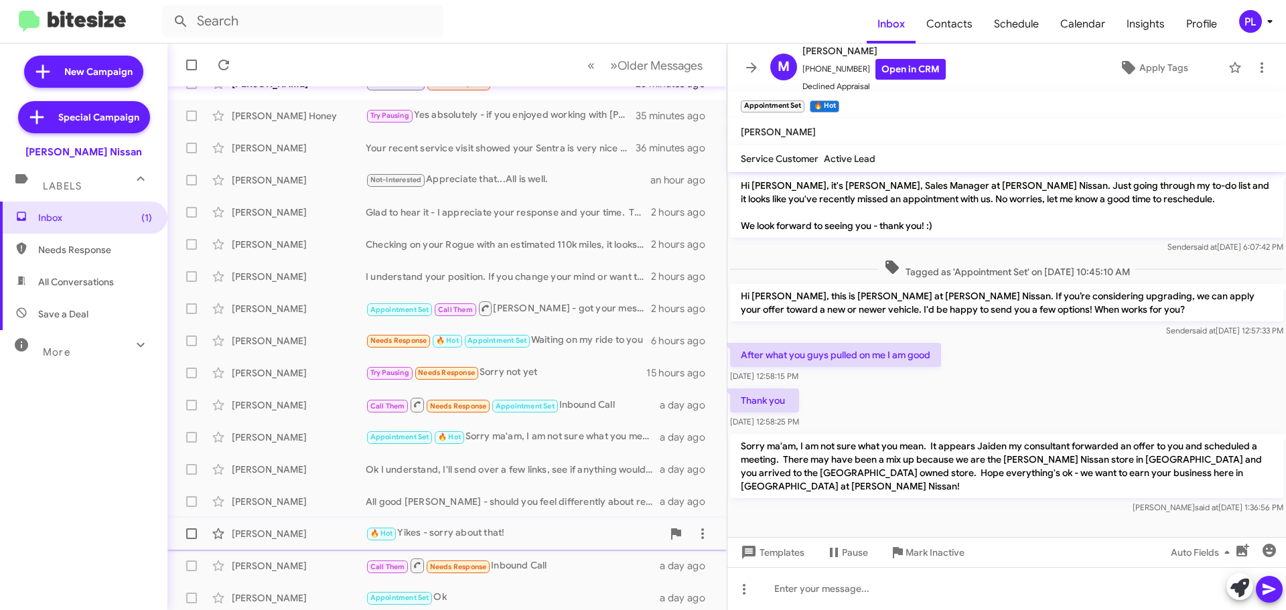
click at [475, 534] on div "🔥 Hot Yikes - sorry about that!" at bounding box center [514, 533] width 297 height 15
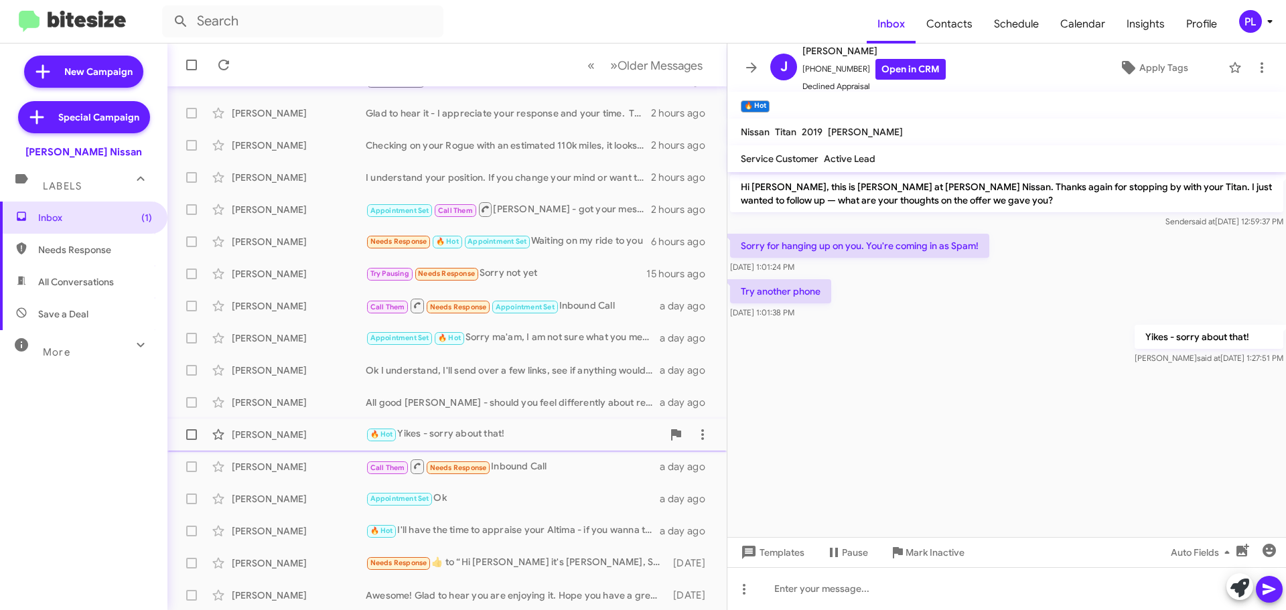
scroll to position [167, 0]
click at [514, 433] on div "🔥 Hot Yikes - sorry about that!" at bounding box center [514, 432] width 297 height 15
click at [536, 463] on div "Call Them Needs Response Inbound Call" at bounding box center [514, 465] width 297 height 17
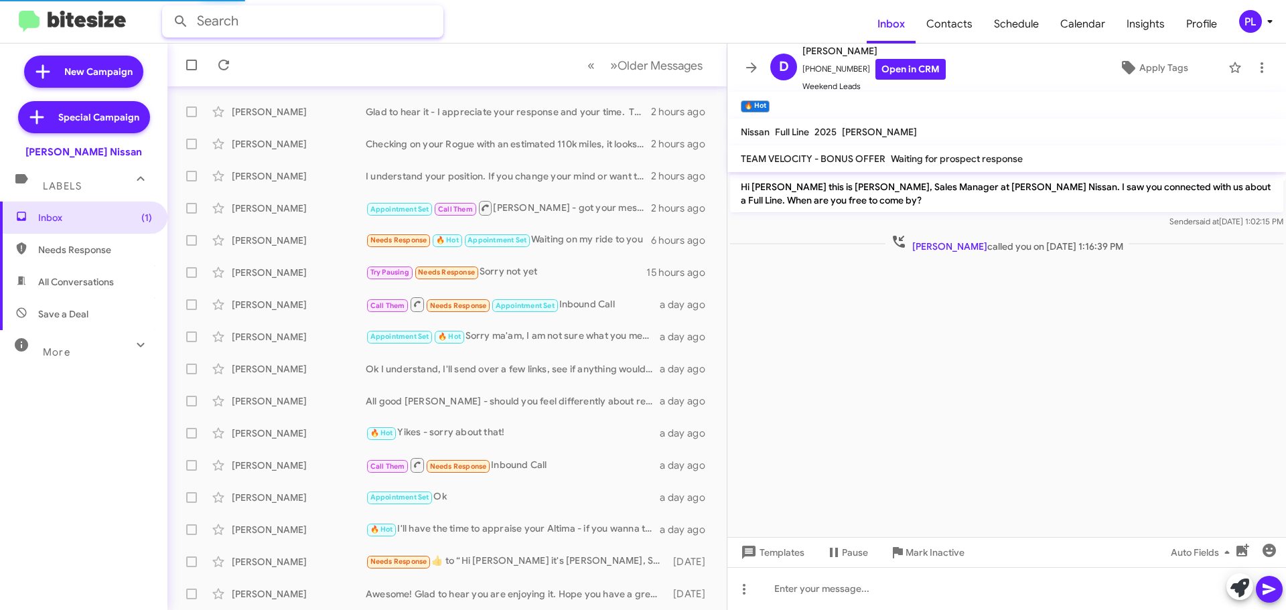
click at [321, 10] on input "text" at bounding box center [302, 21] width 281 height 32
type input "offer"
click at [167, 8] on button at bounding box center [180, 21] width 27 height 27
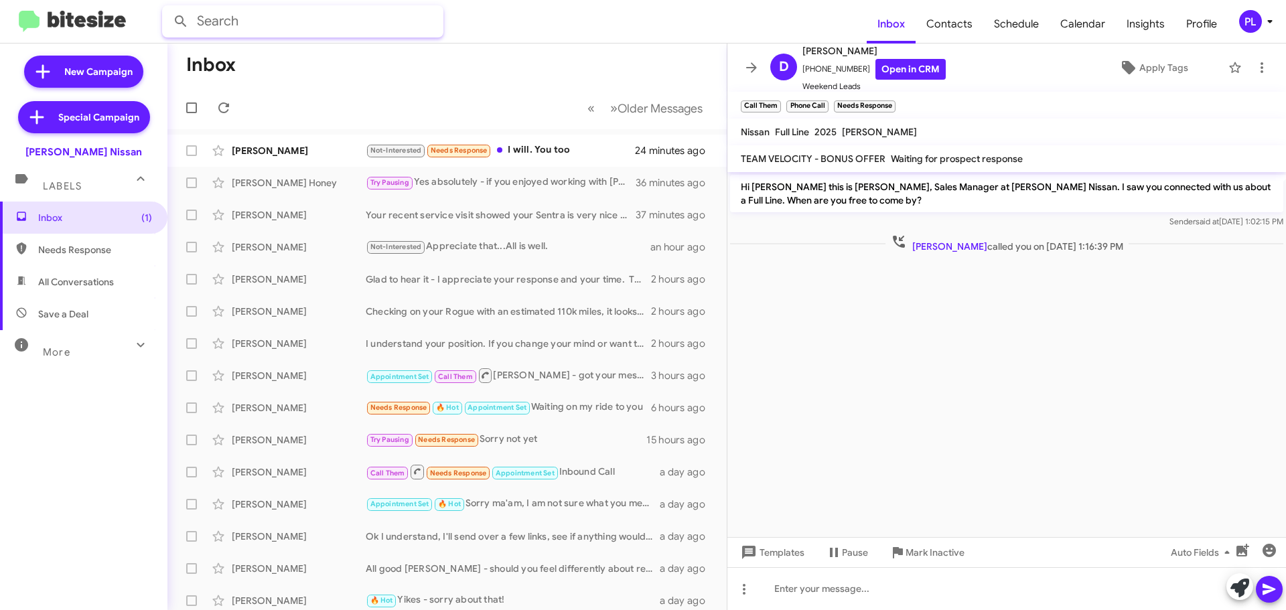
click at [275, 31] on input "text" at bounding box center [302, 21] width 281 height 32
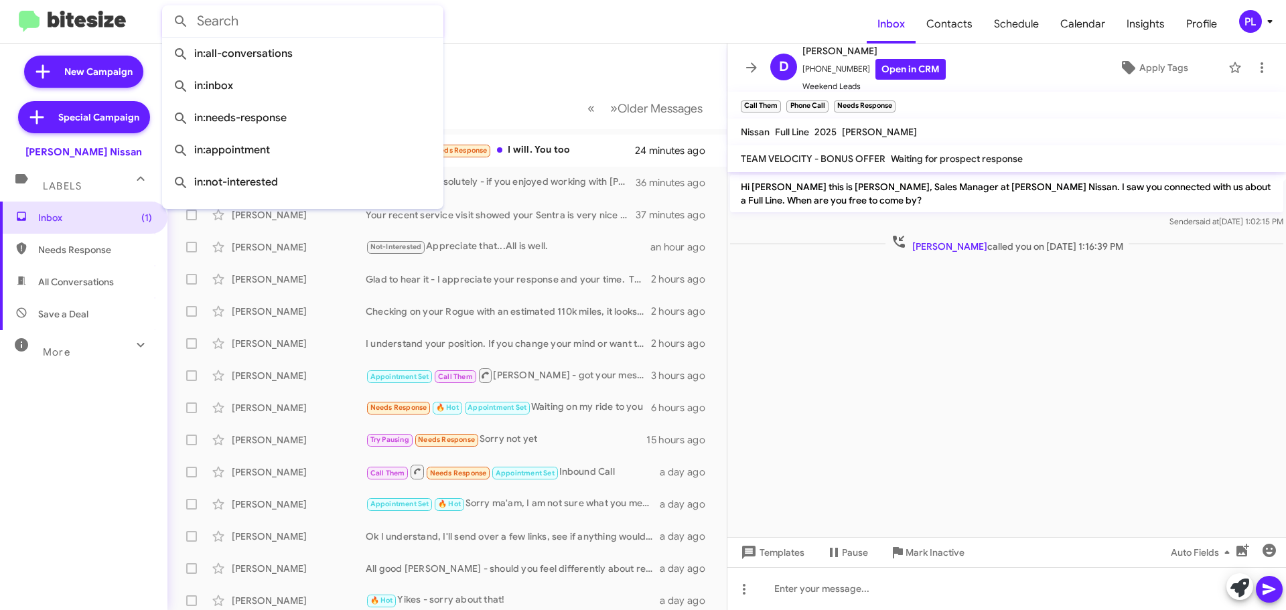
type input "d"
click at [745, 75] on icon at bounding box center [751, 68] width 16 height 16
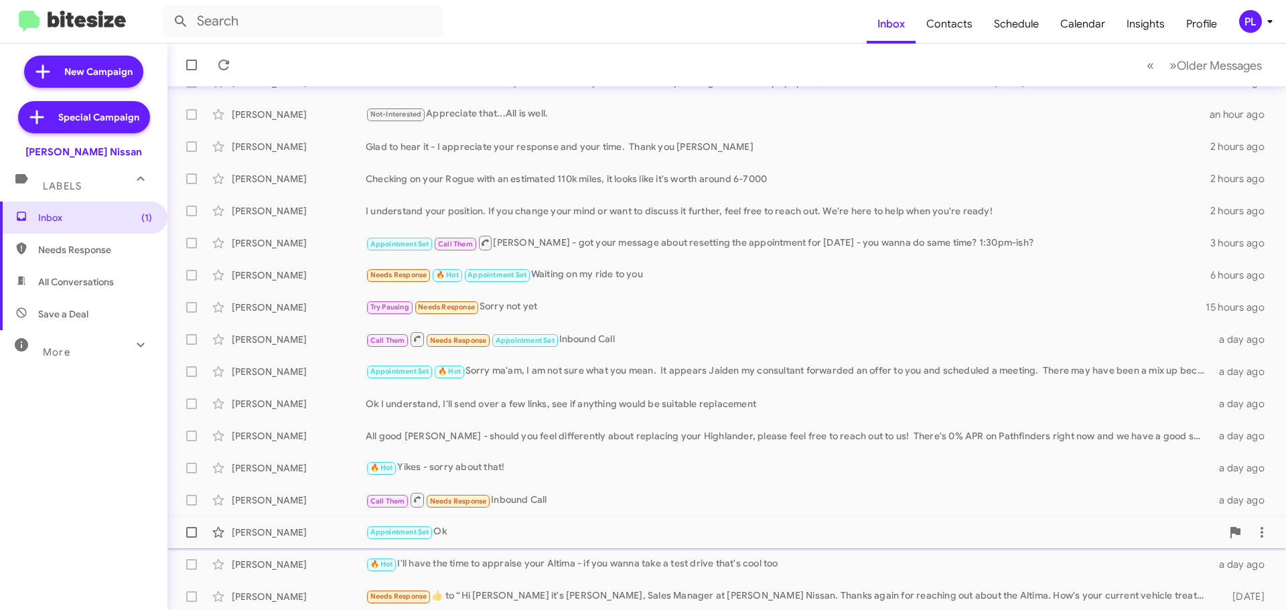
scroll to position [134, 0]
click at [538, 461] on div "🔥 Hot Yikes - sorry about that!" at bounding box center [794, 466] width 856 height 15
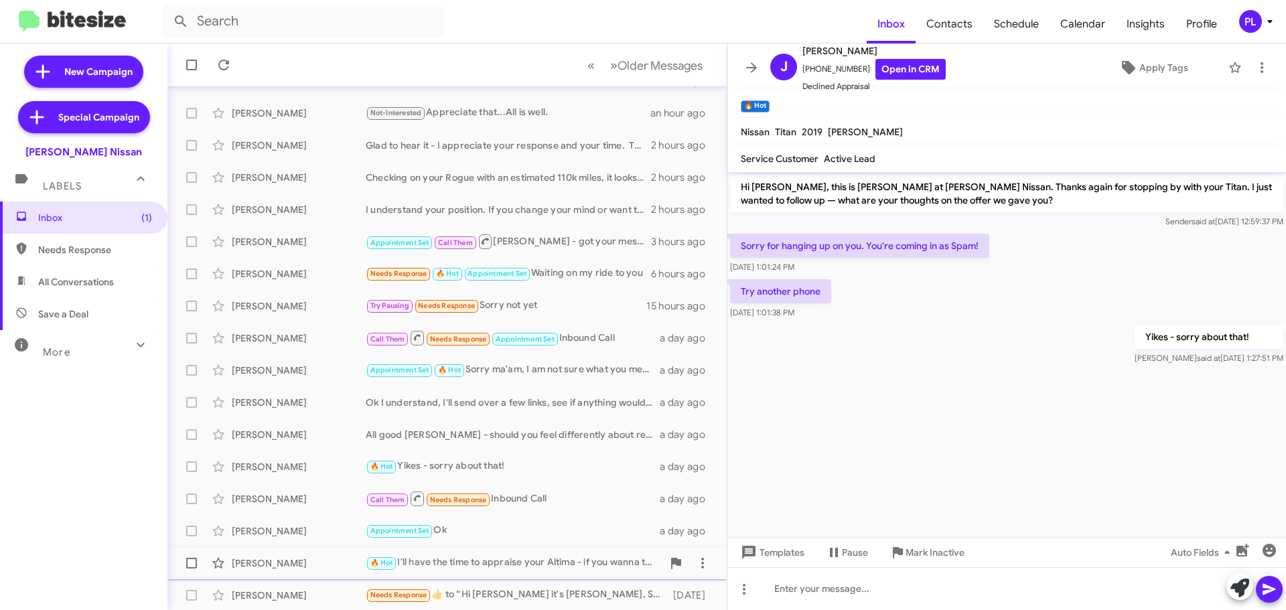
scroll to position [167, 0]
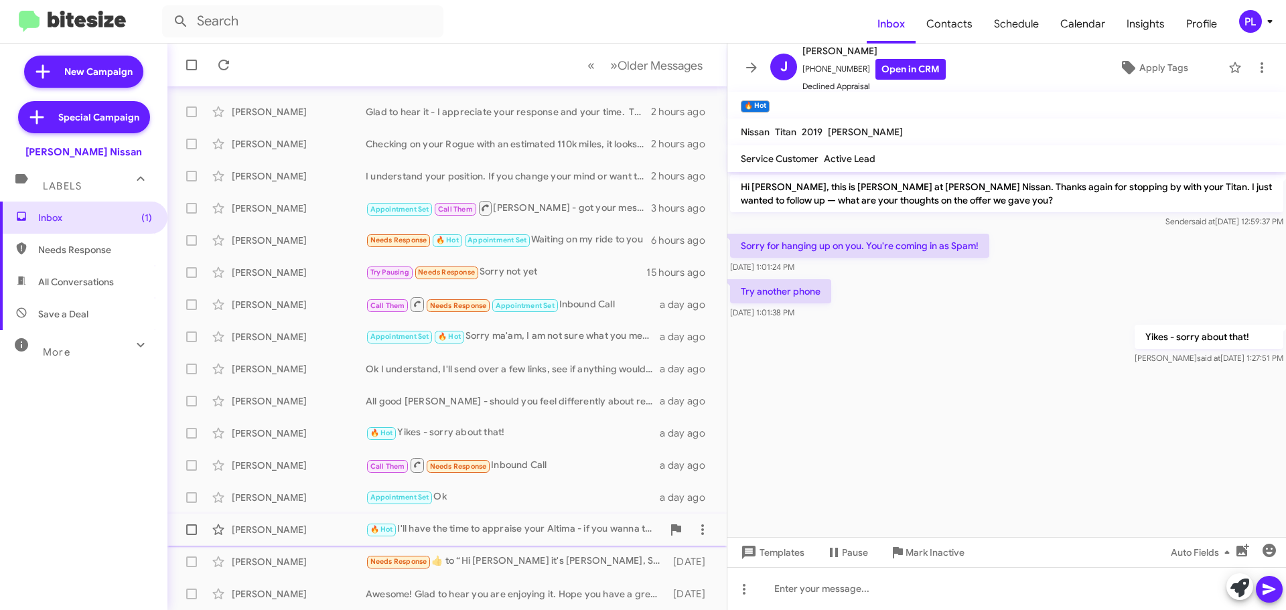
click at [528, 532] on div "🔥 Hot I'll have the time to appraise your Altima - if you wanna take a test dri…" at bounding box center [514, 529] width 297 height 15
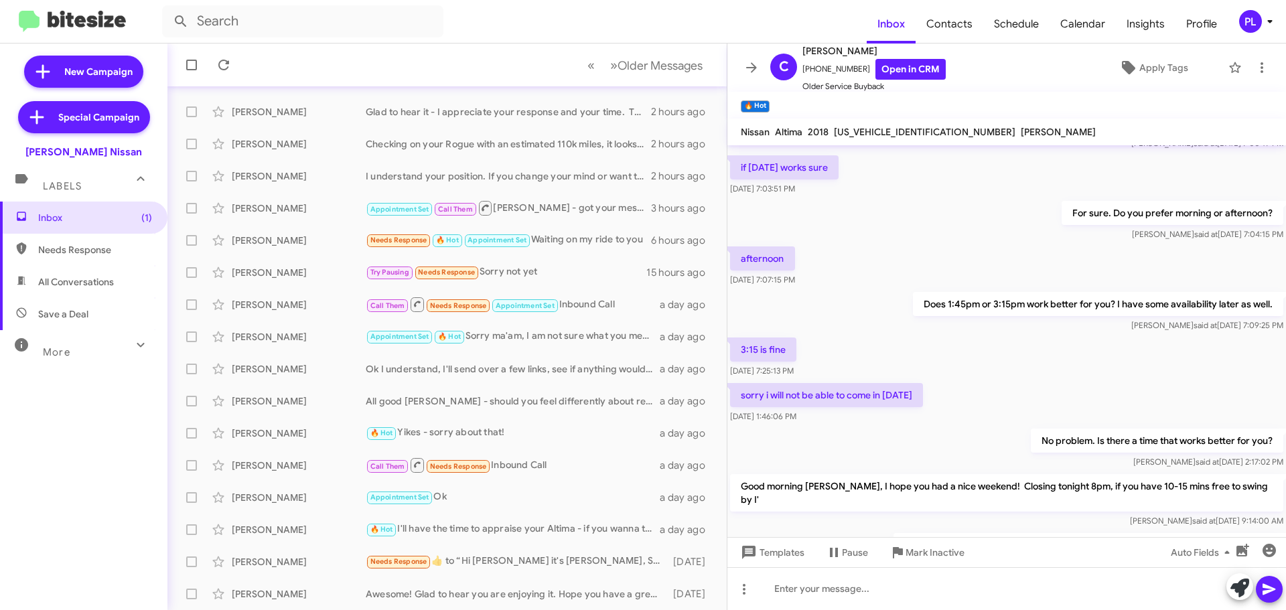
scroll to position [201, 0]
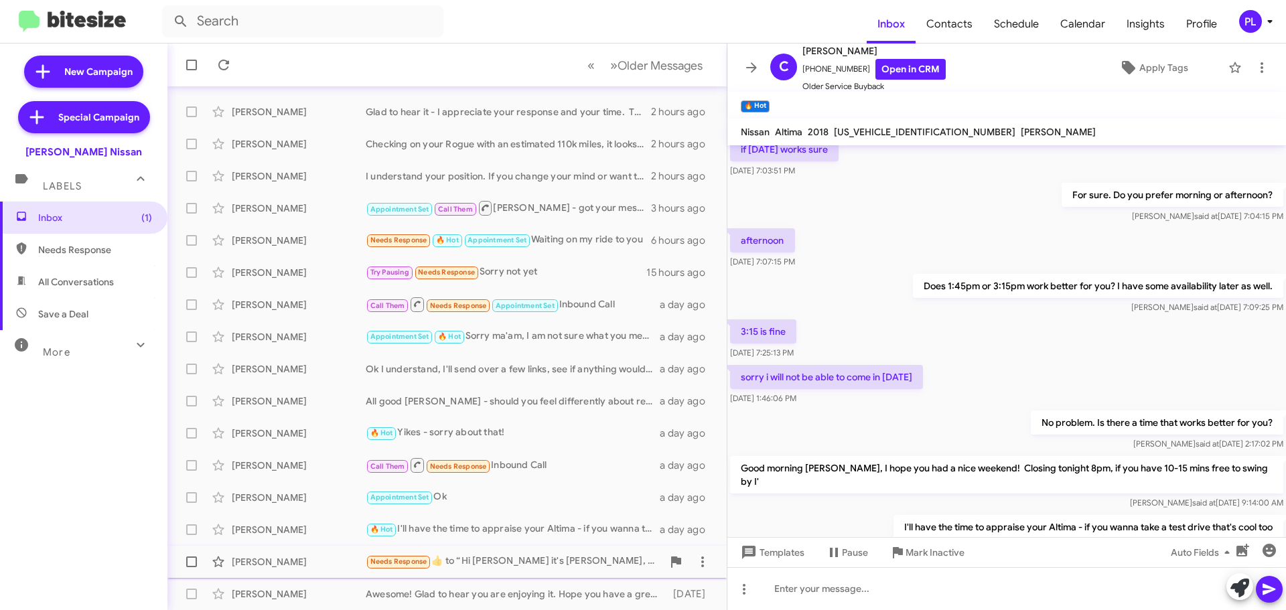
click at [483, 556] on div "Needs Response ​👍​ to “ Hi Chanka it's Edward Perry, Sales Manager at Ed Hicks …" at bounding box center [514, 561] width 297 height 15
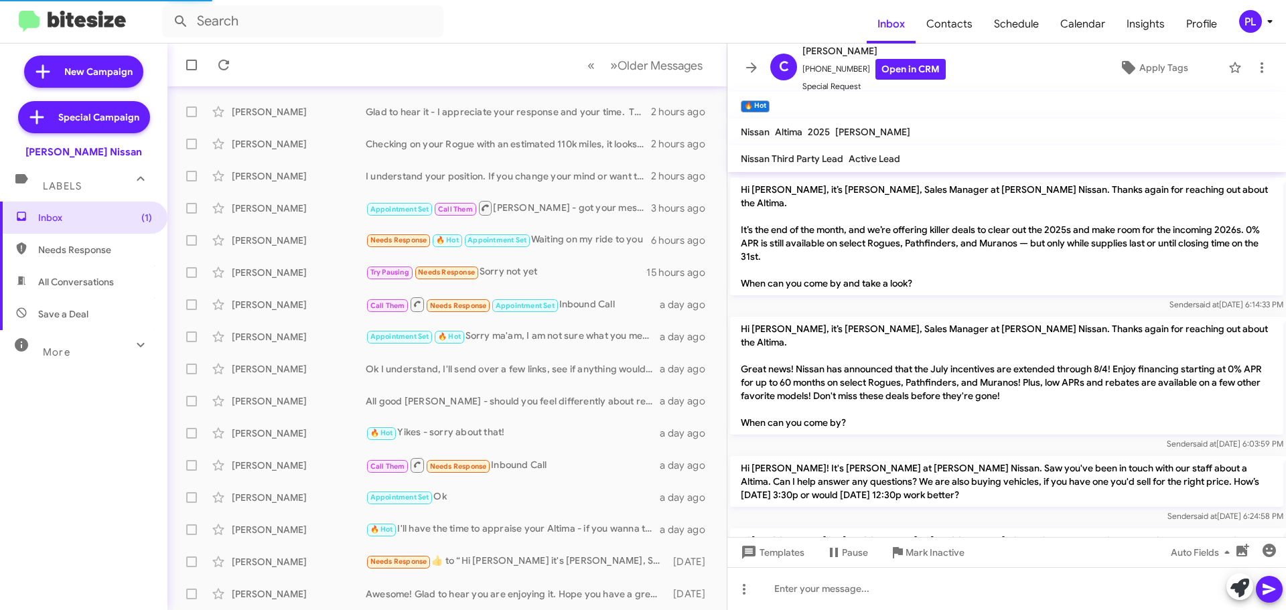
scroll to position [606, 0]
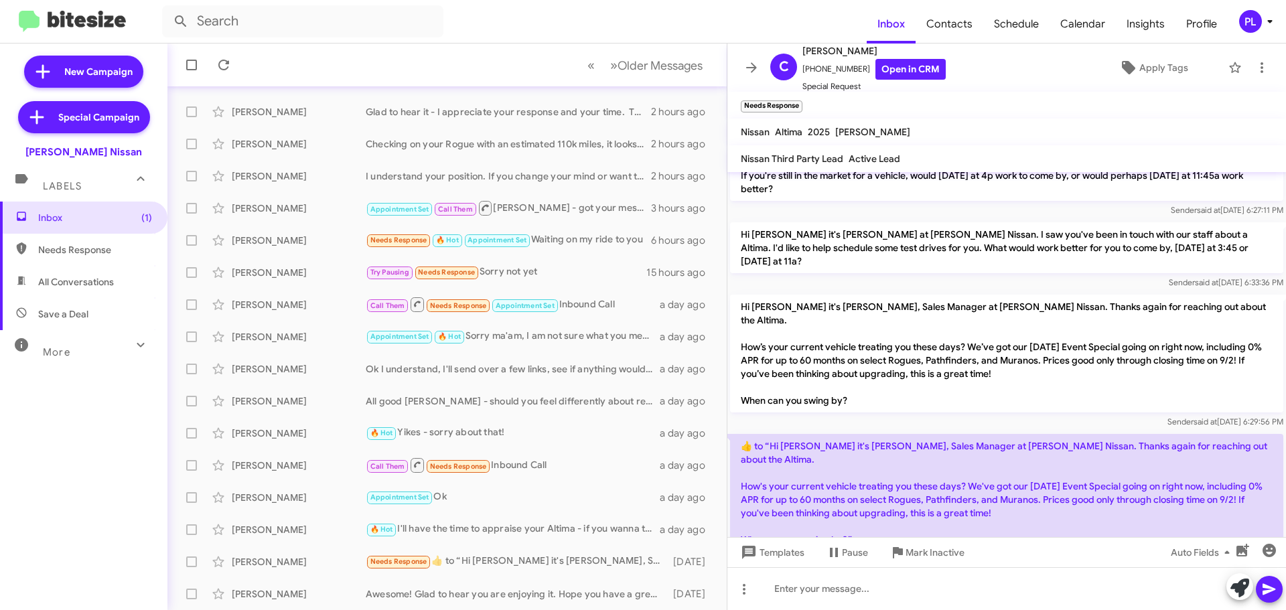
click at [751, 66] on icon at bounding box center [751, 68] width 16 height 16
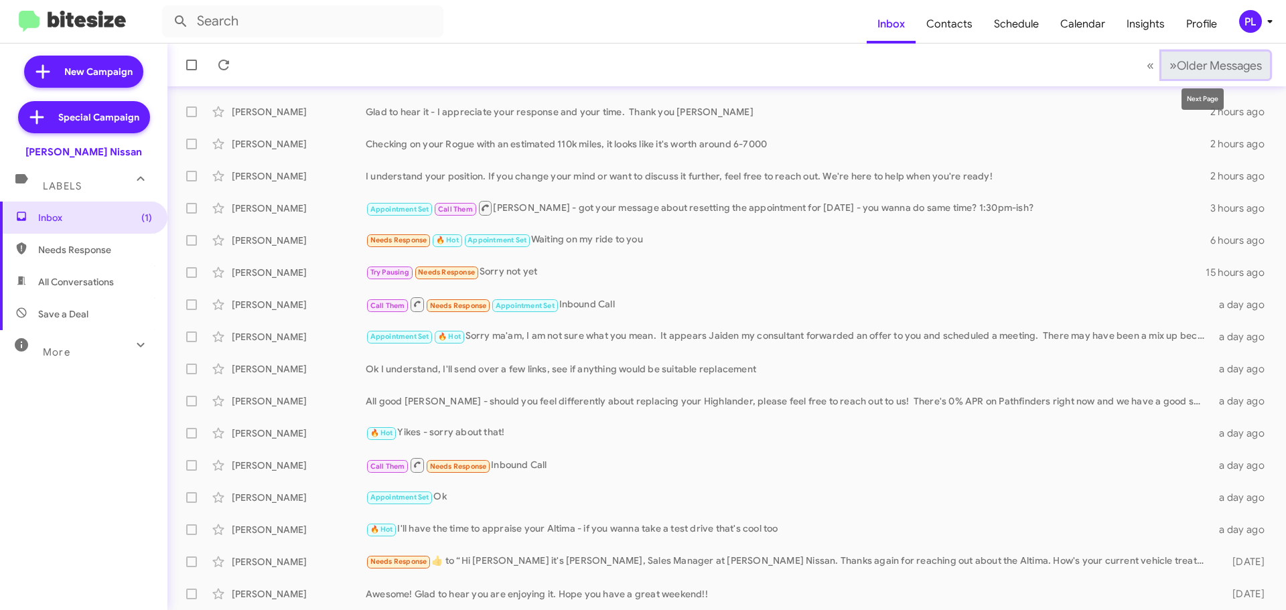
click at [1216, 65] on span "Older Messages" at bounding box center [1218, 65] width 85 height 15
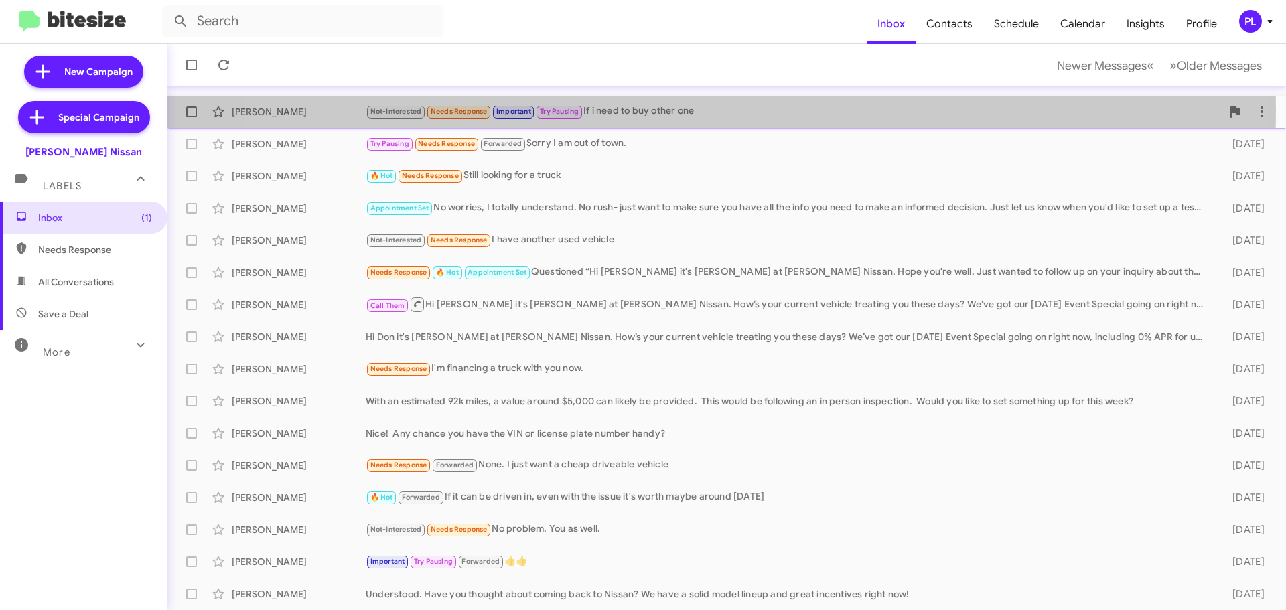
click at [675, 110] on div "Not-Interested Needs Response Important Try Pausing If i need to buy other one" at bounding box center [794, 111] width 856 height 15
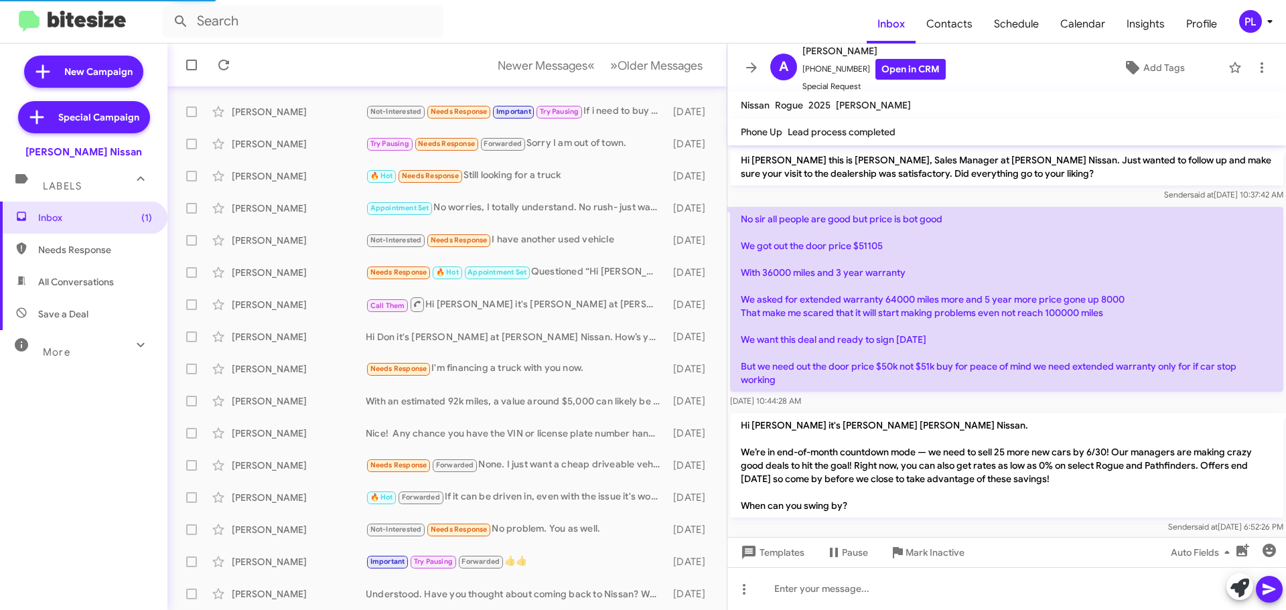
scroll to position [866, 0]
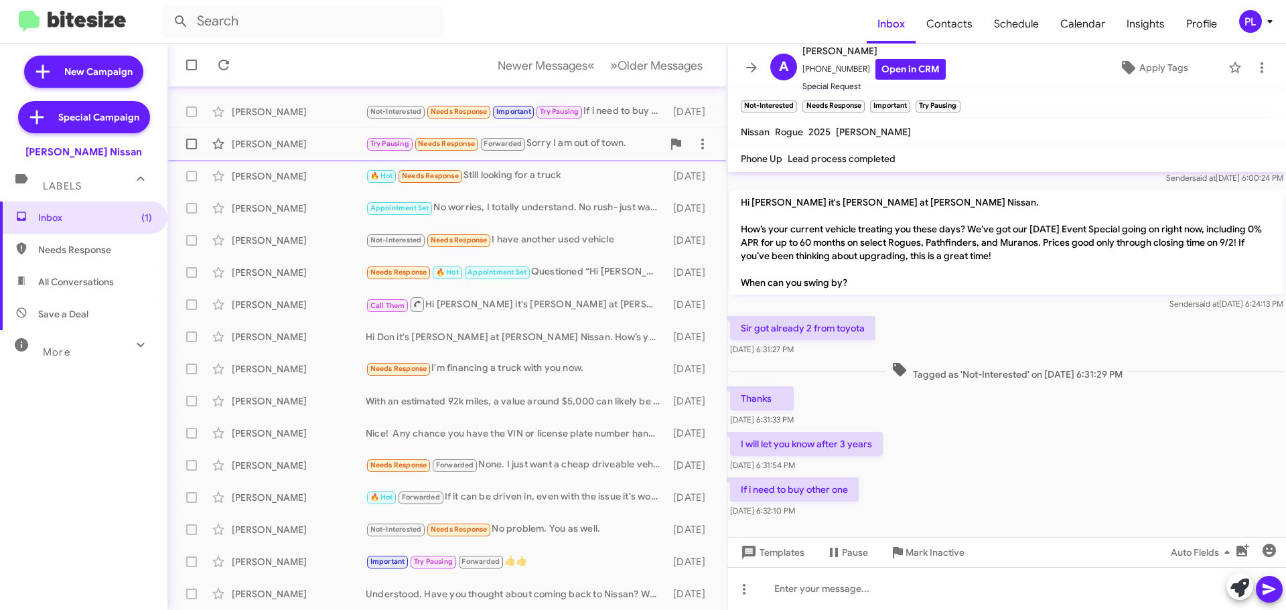
click at [271, 144] on div "Mira Smithwick" at bounding box center [299, 143] width 134 height 13
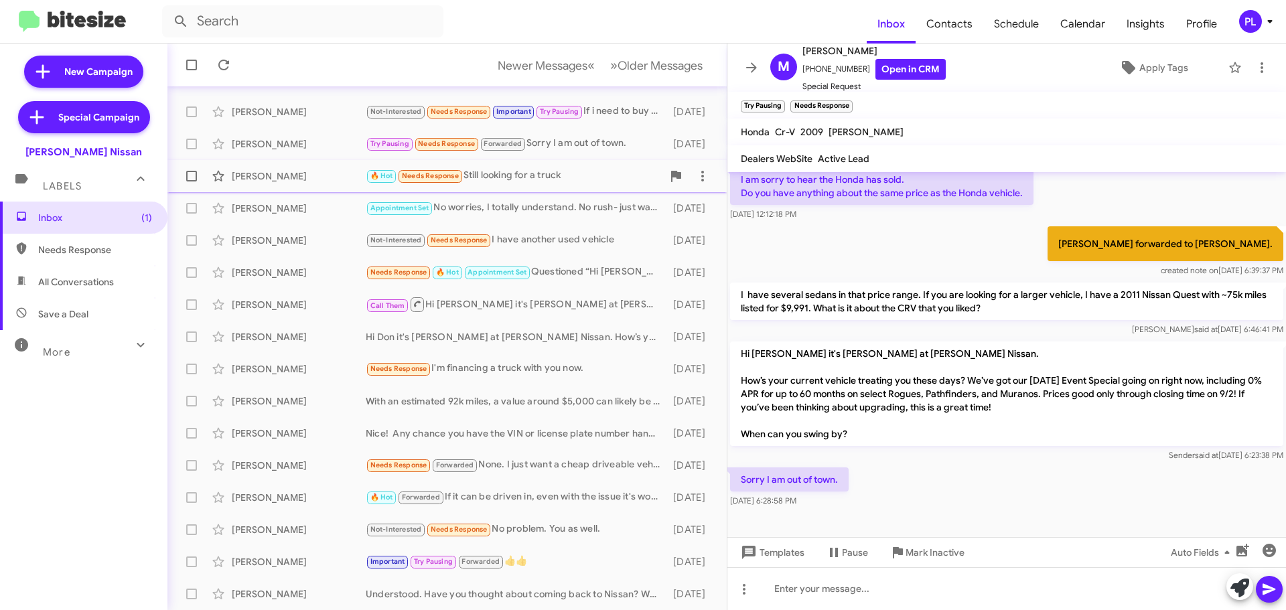
click at [303, 182] on div "Christine Solis" at bounding box center [299, 175] width 134 height 13
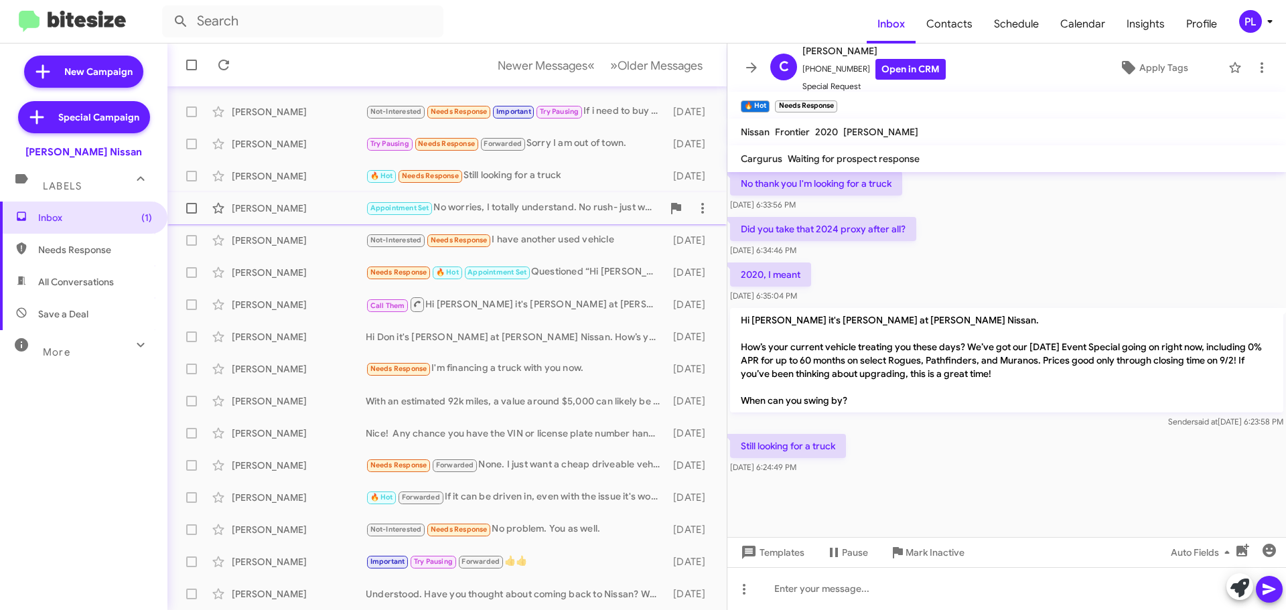
click at [294, 210] on div "Idolina Chapa" at bounding box center [299, 208] width 134 height 13
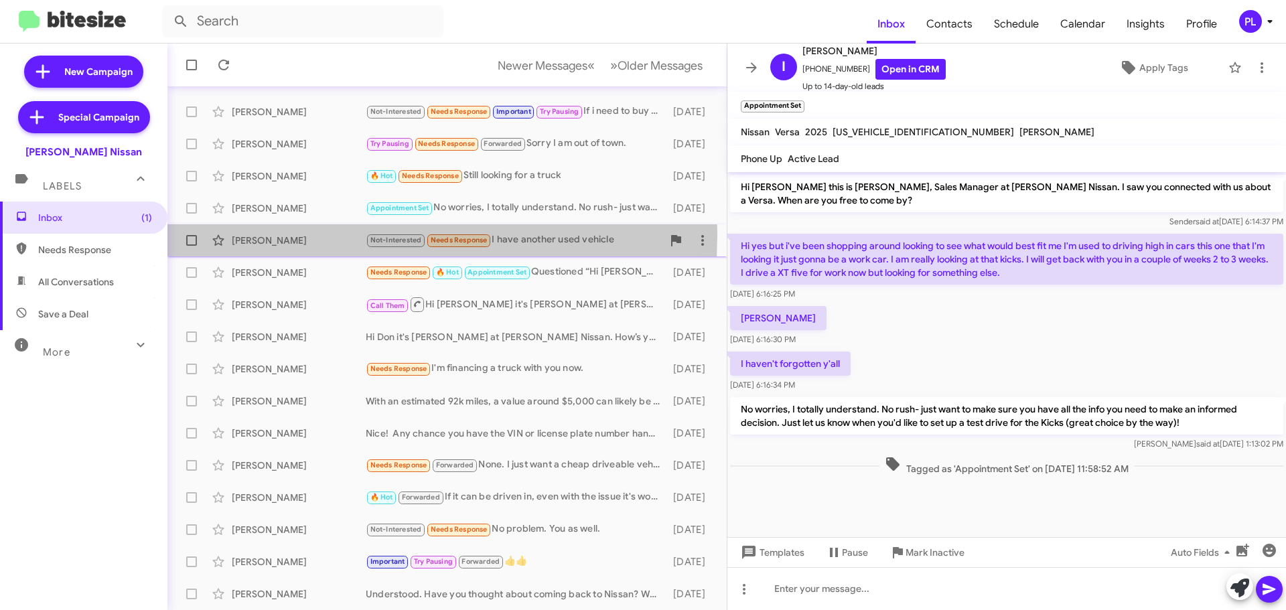
click at [283, 234] on div "Lauren Cavasos" at bounding box center [299, 240] width 134 height 13
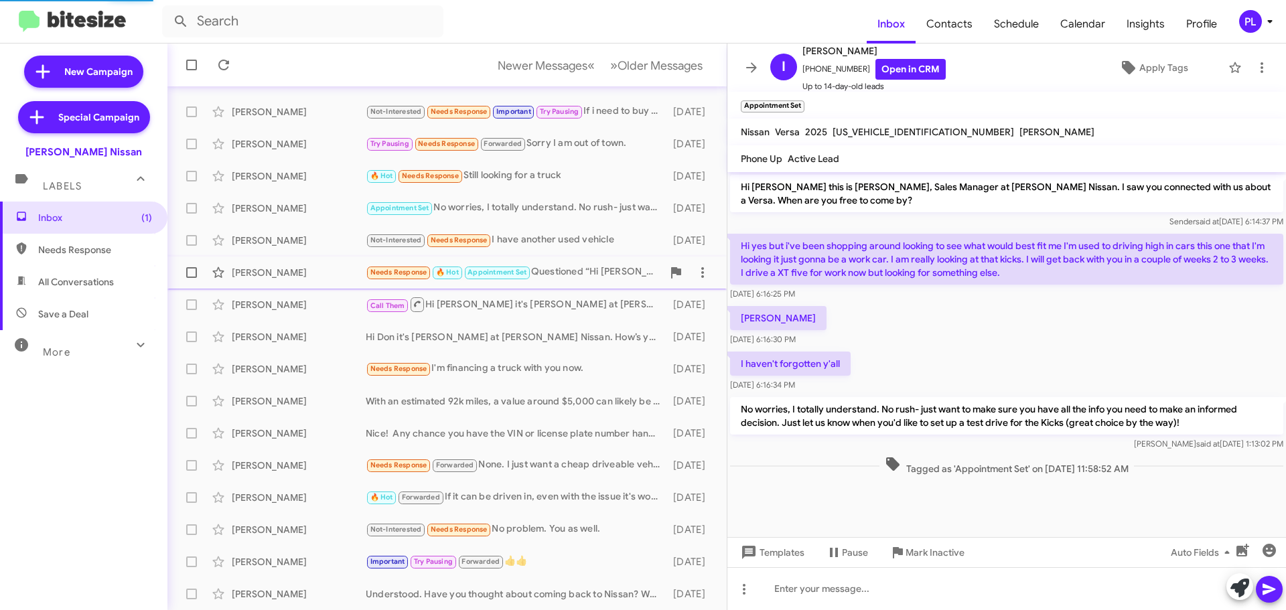
scroll to position [68, 0]
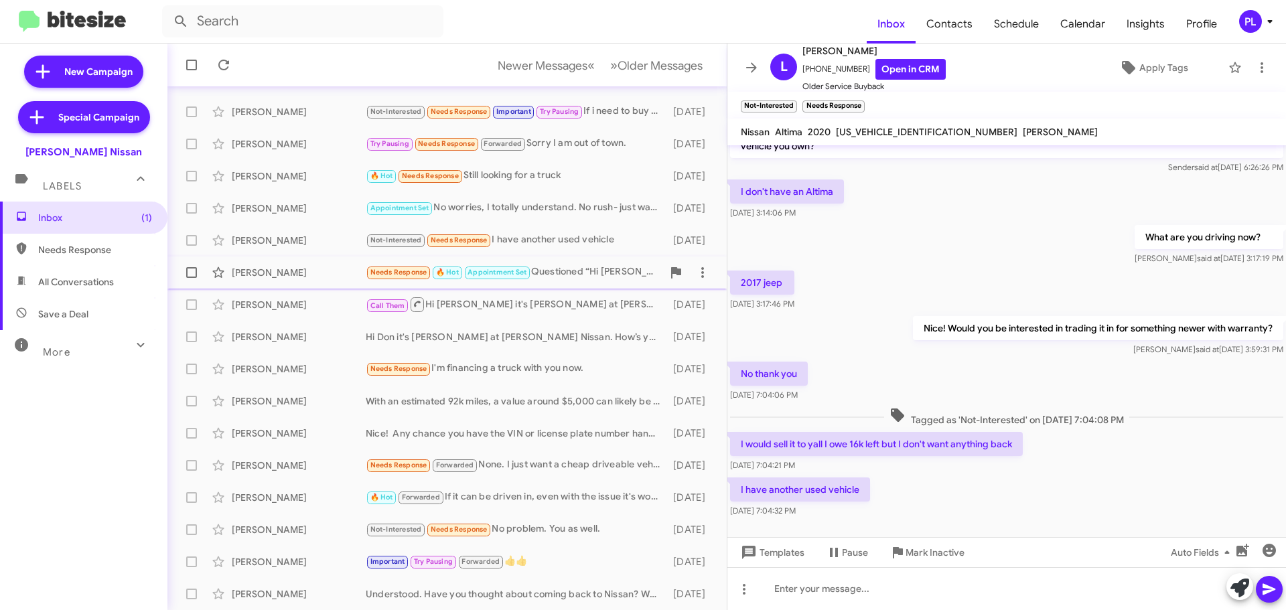
click at [267, 269] on div "Christopher Kight" at bounding box center [299, 272] width 134 height 13
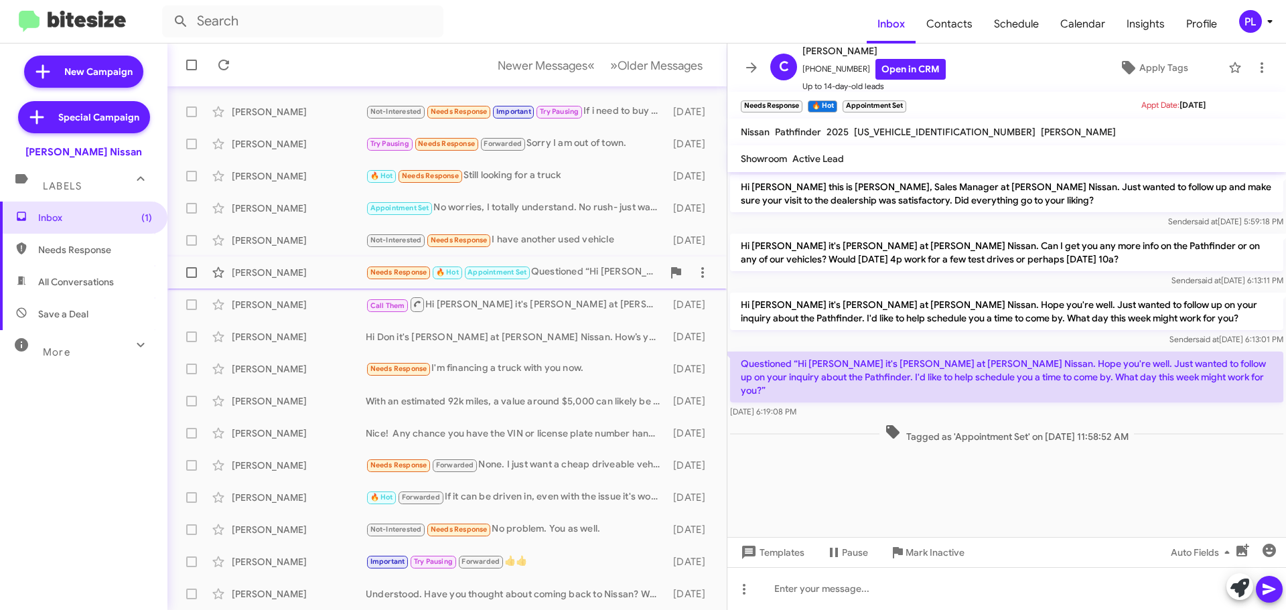
click at [282, 276] on div "Christopher Kight" at bounding box center [299, 272] width 134 height 13
click at [267, 305] on div "Russell Reed" at bounding box center [299, 304] width 134 height 13
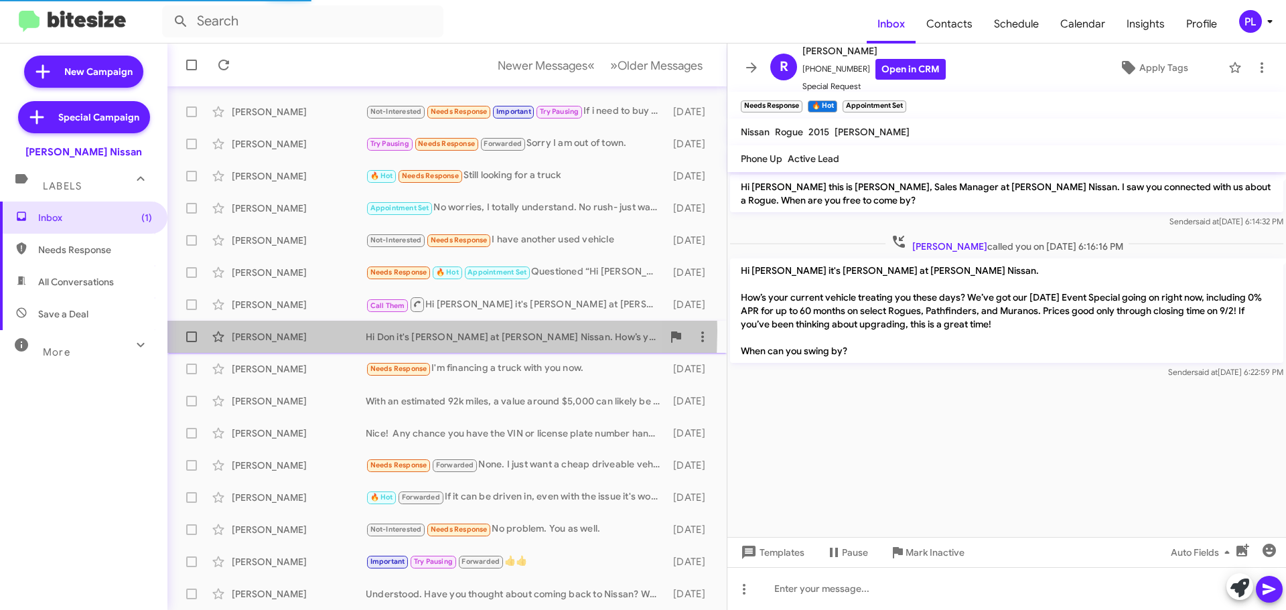
click at [264, 331] on div "Don Honeycutt" at bounding box center [299, 336] width 134 height 13
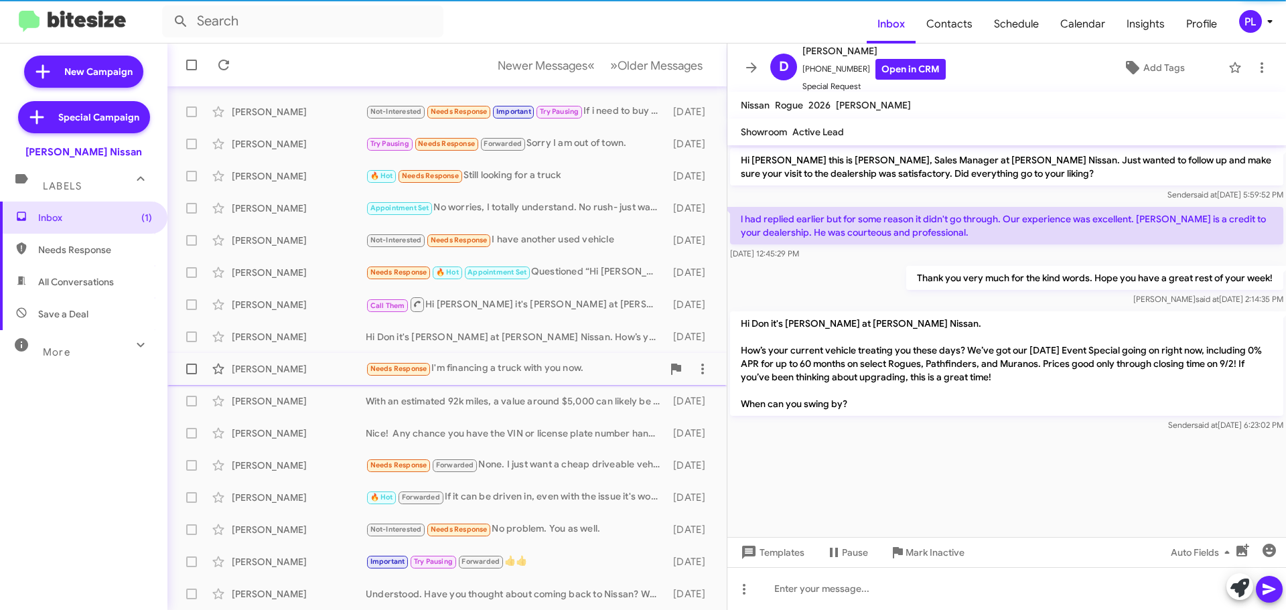
click at [262, 374] on div "Maria Flores" at bounding box center [299, 368] width 134 height 13
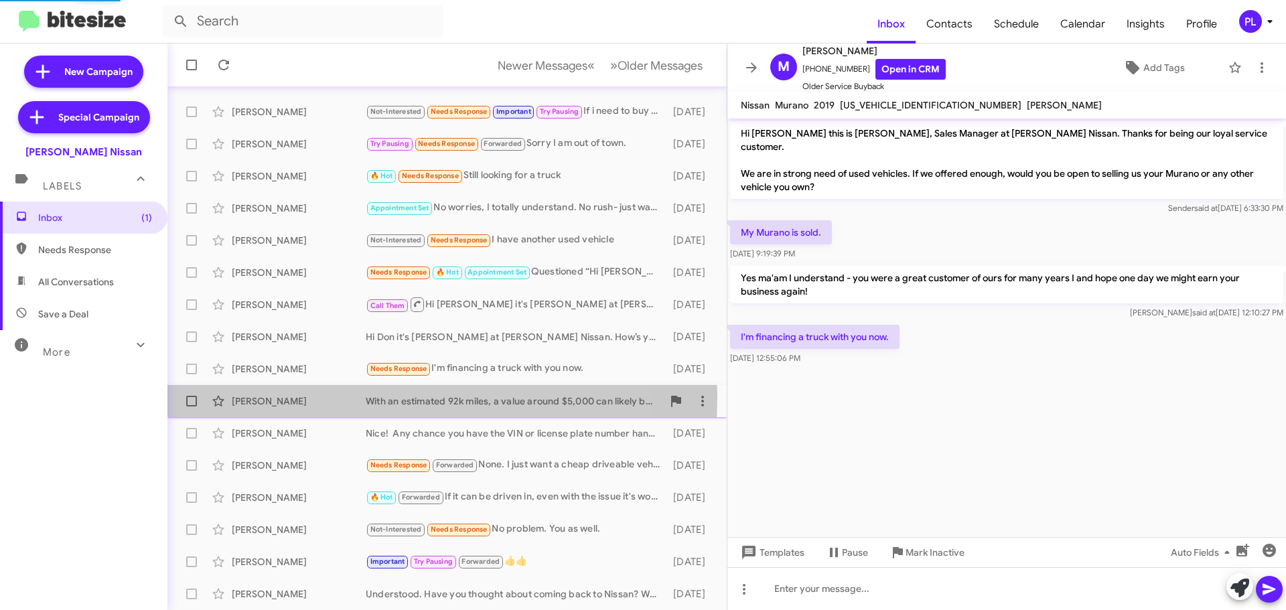
click at [258, 397] on div "Octavio Zubia" at bounding box center [299, 400] width 134 height 13
